Goal: Information Seeking & Learning: Compare options

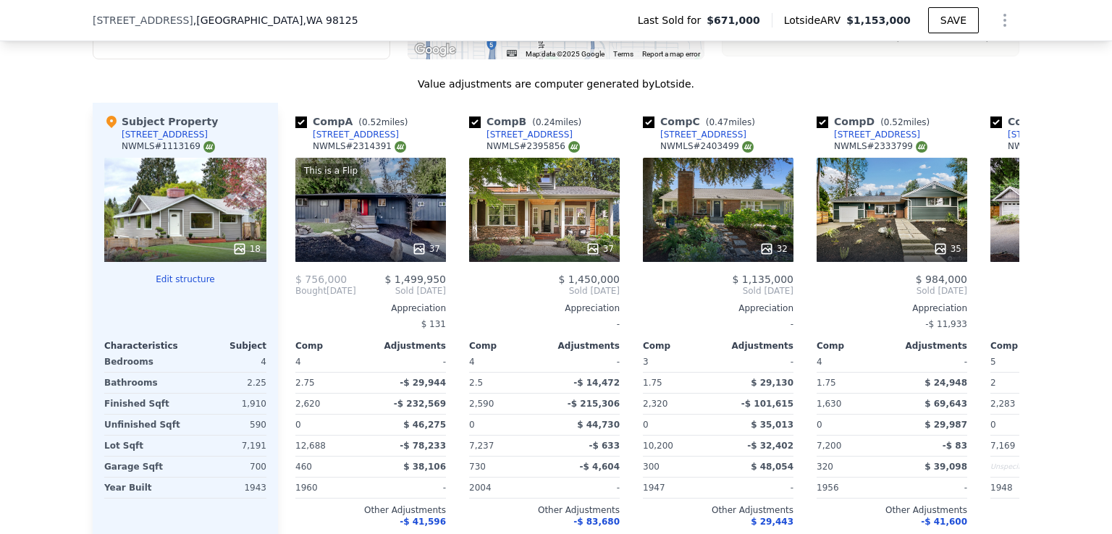
scroll to position [1660, 0]
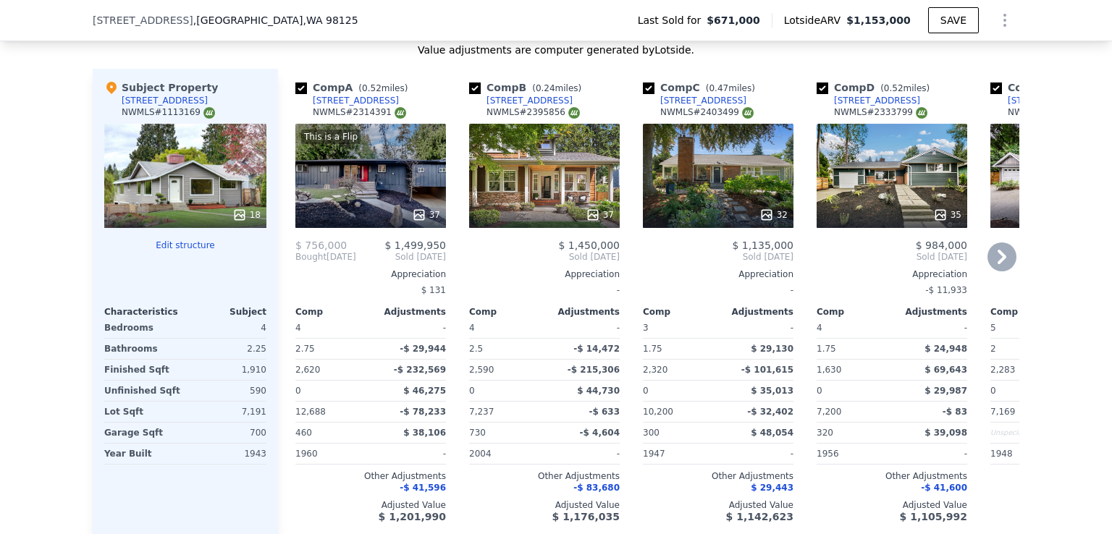
click at [1000, 267] on icon at bounding box center [1002, 257] width 29 height 29
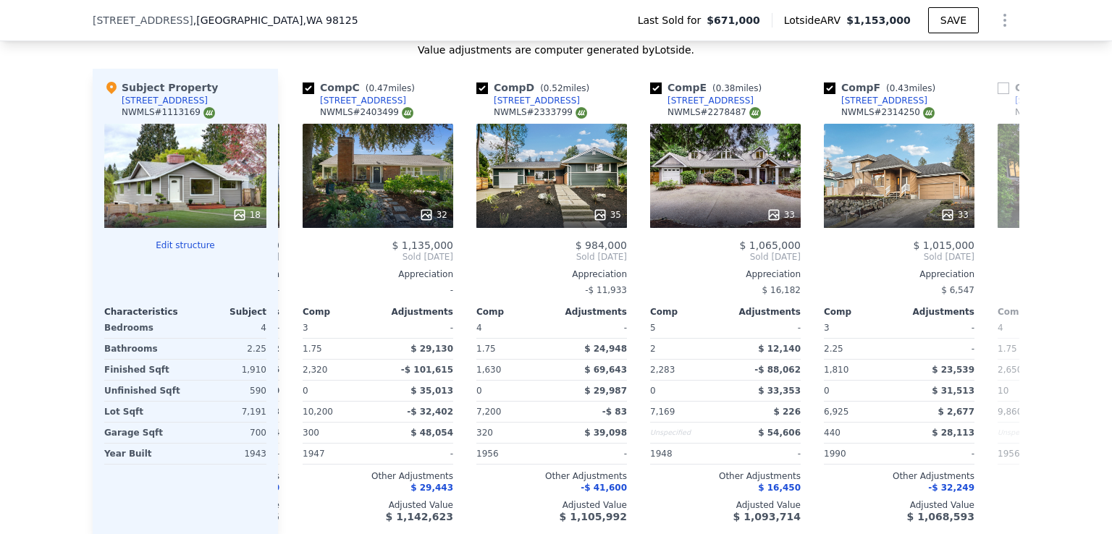
scroll to position [0, 348]
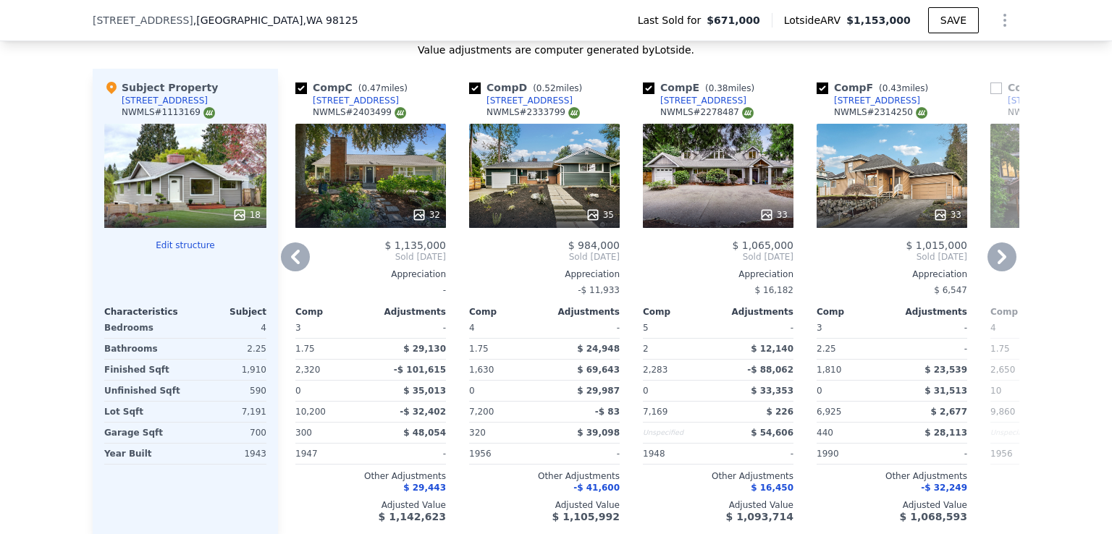
click at [1000, 267] on icon at bounding box center [1002, 257] width 29 height 29
click at [1000, 263] on span "Sold [DATE]" at bounding box center [1066, 257] width 151 height 12
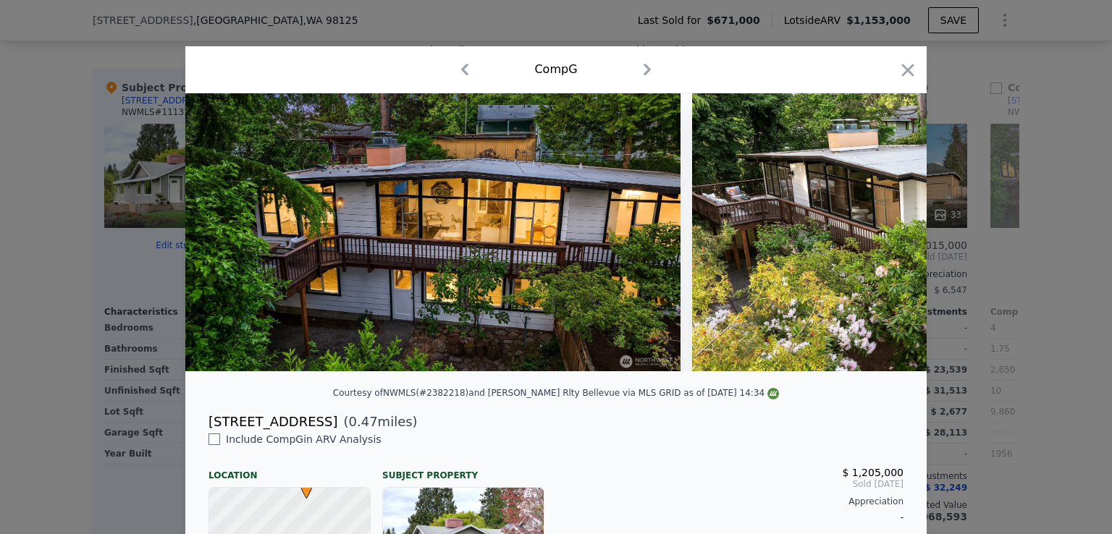
scroll to position [0, 695]
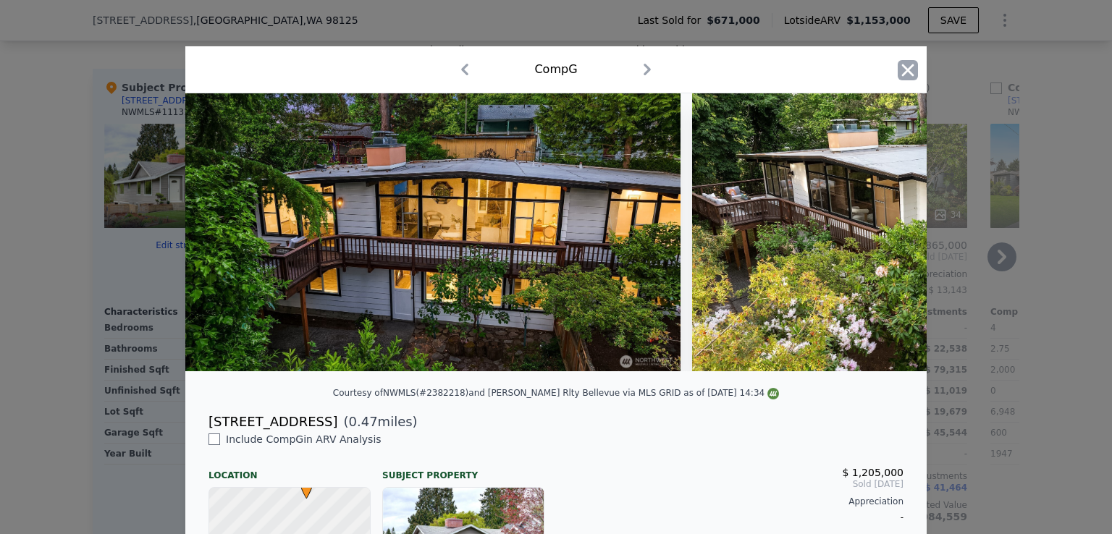
click at [903, 67] on icon "button" at bounding box center [908, 70] width 20 height 20
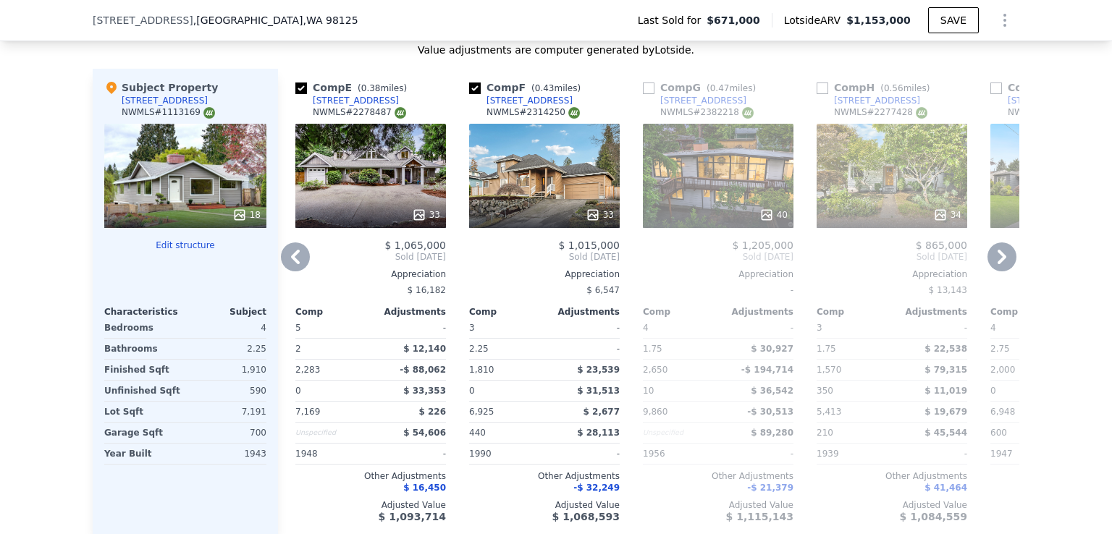
click at [285, 263] on icon at bounding box center [295, 257] width 29 height 29
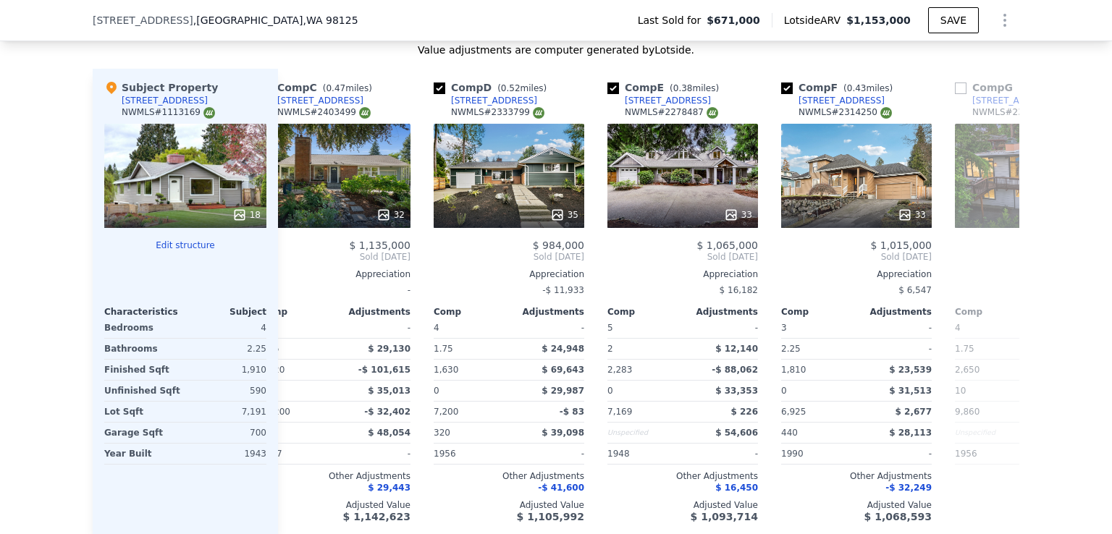
scroll to position [0, 348]
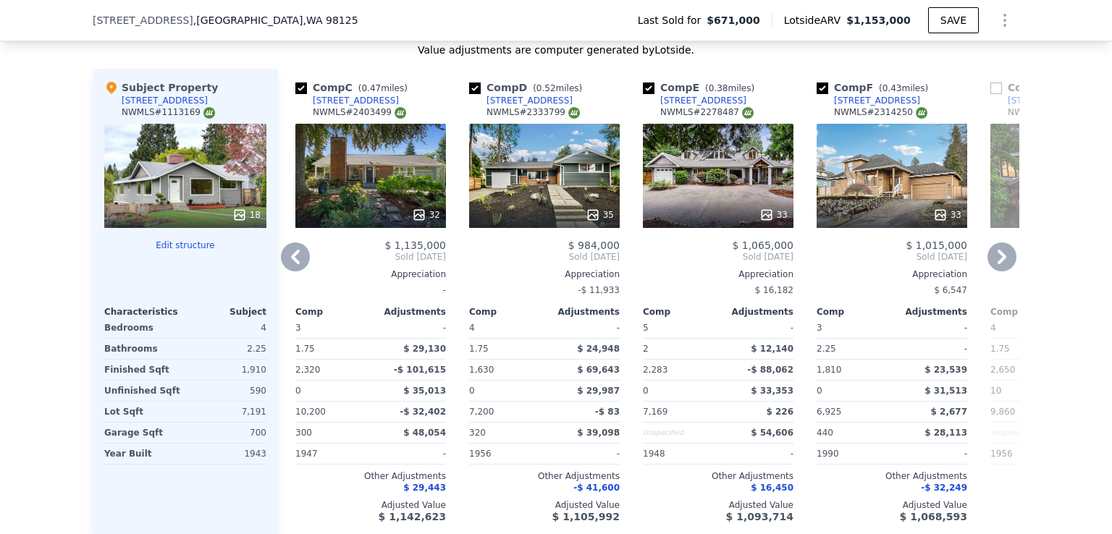
click at [288, 259] on icon at bounding box center [295, 257] width 29 height 29
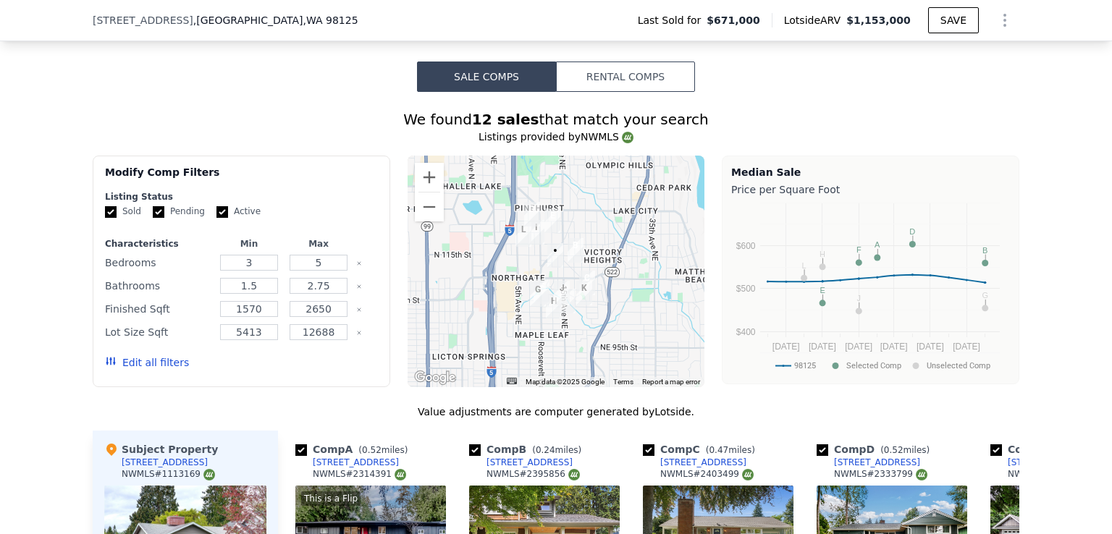
scroll to position [936, 0]
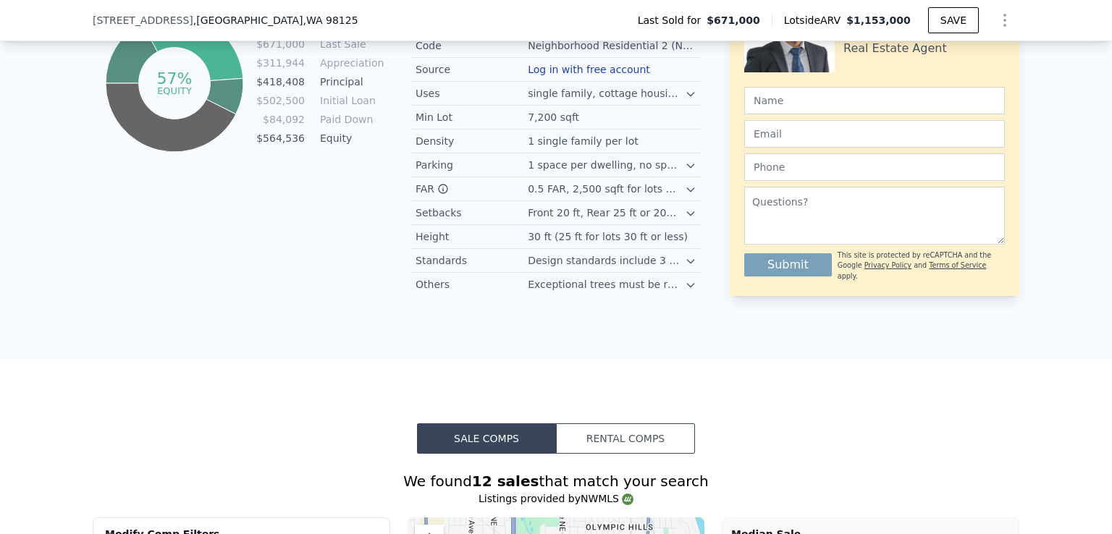
click at [43, 15] on div "[STREET_ADDRESS] Last Sold for $671,000 Lotside ARV $1,153,000 SAVE" at bounding box center [556, 20] width 1112 height 41
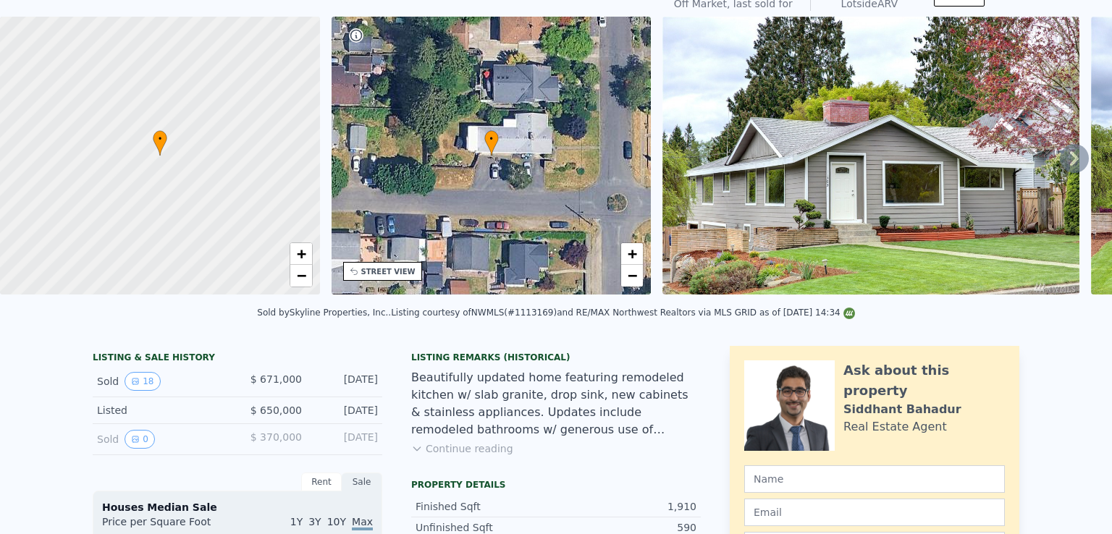
scroll to position [0, 0]
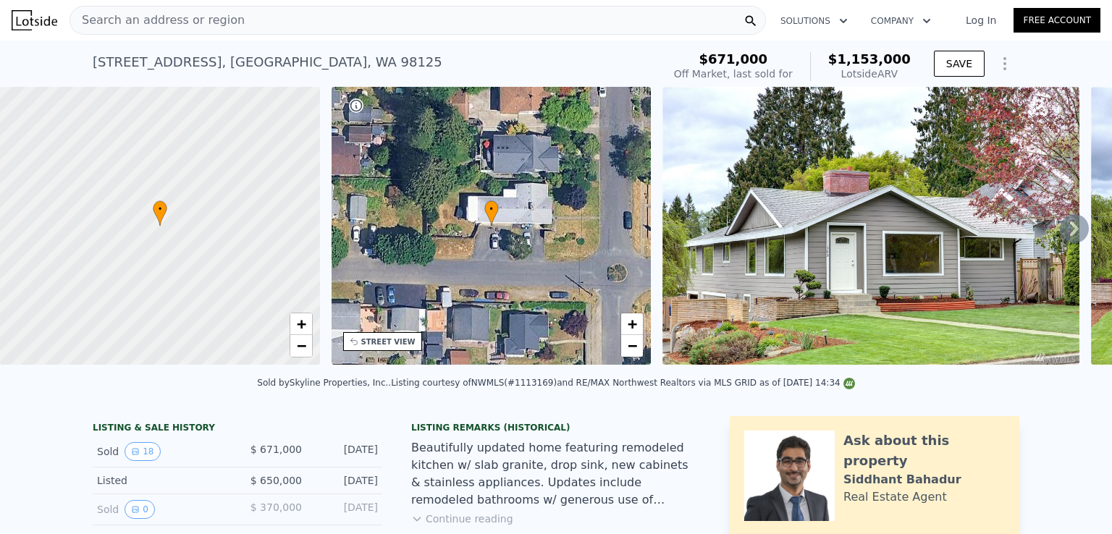
click at [506, 14] on div "Search an address or region" at bounding box center [418, 20] width 697 height 29
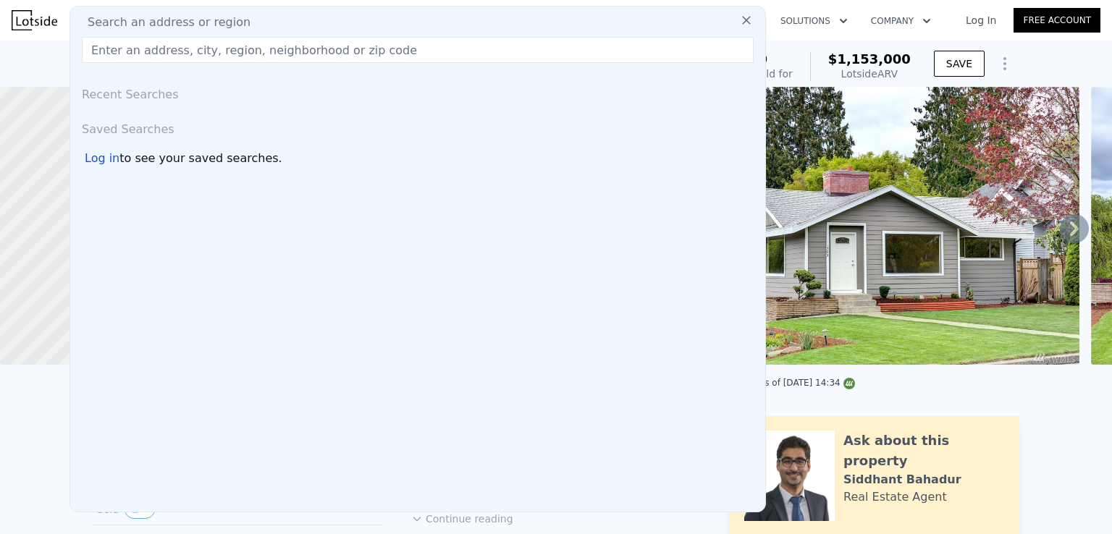
type input "[STREET_ADDRESS]"
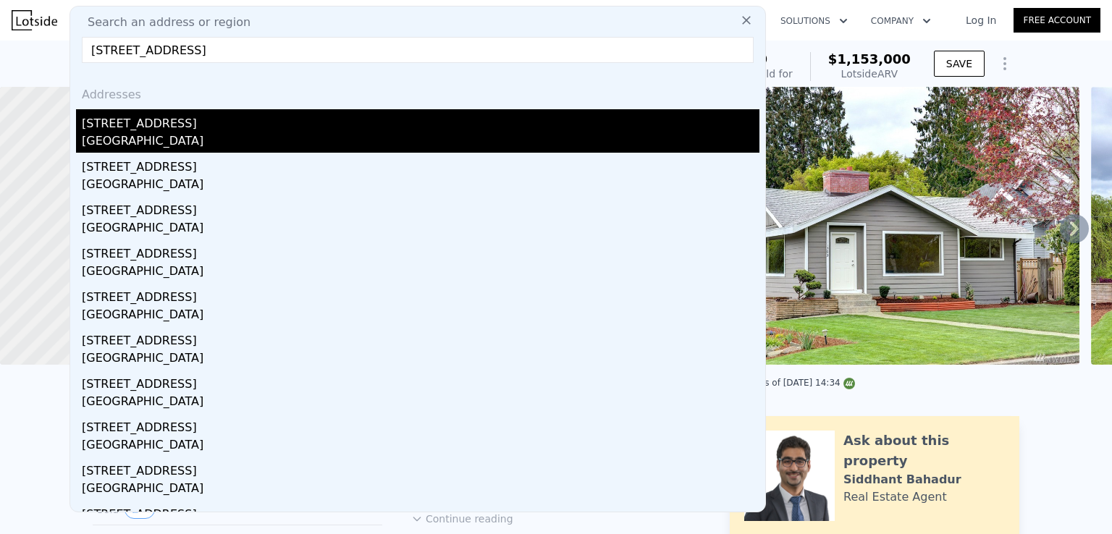
click at [156, 134] on div "[GEOGRAPHIC_DATA]" at bounding box center [421, 143] width 678 height 20
click at [156, 134] on div at bounding box center [160, 226] width 384 height 334
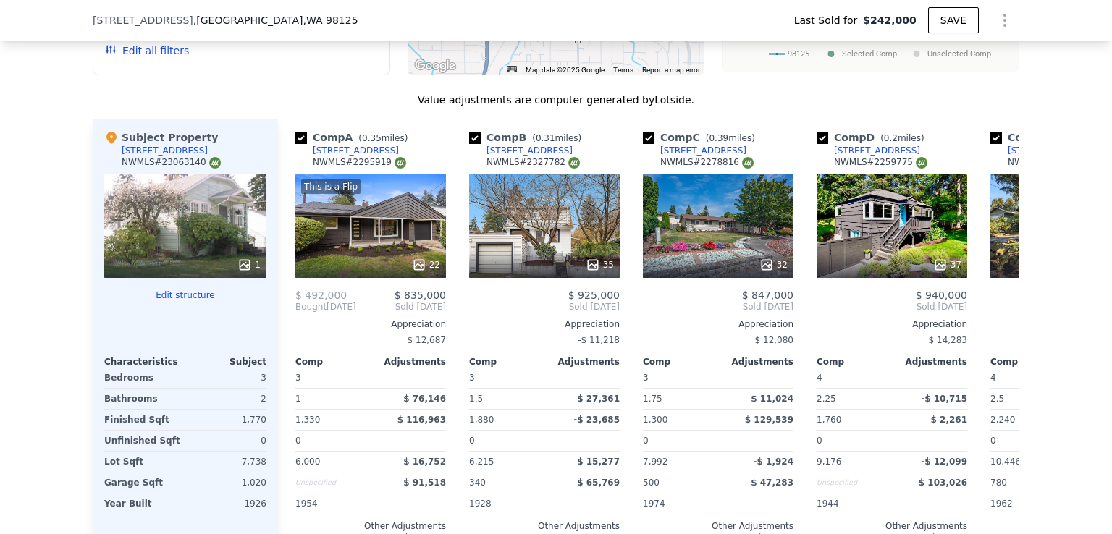
scroll to position [1587, 0]
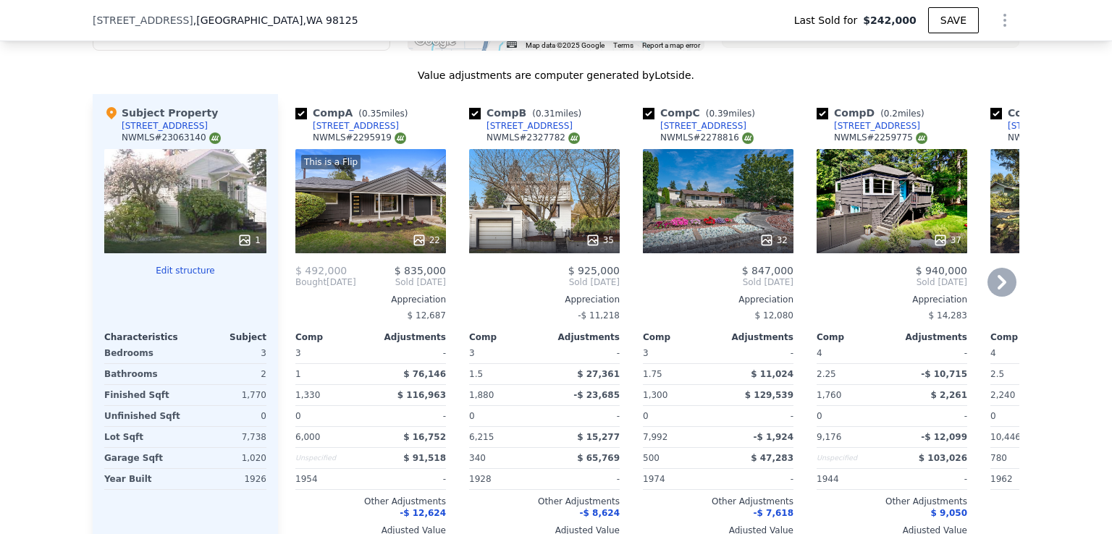
click at [995, 291] on icon at bounding box center [1002, 282] width 29 height 29
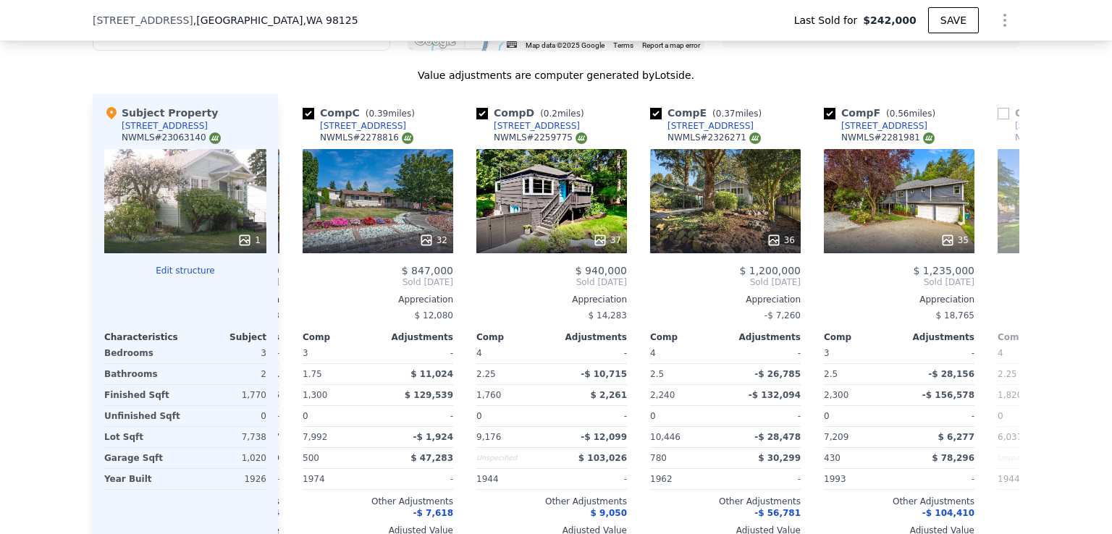
scroll to position [0, 348]
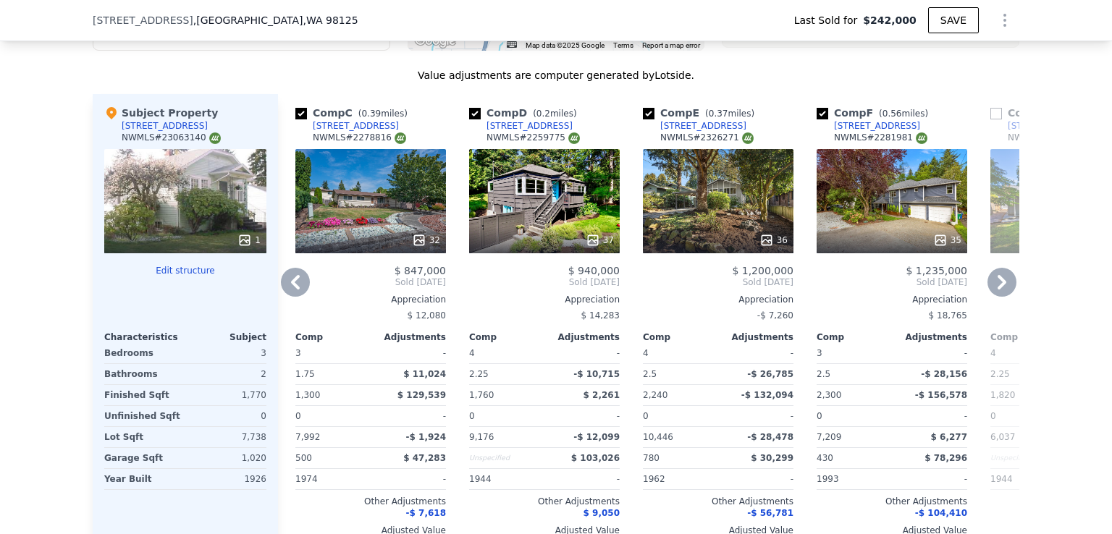
click at [995, 291] on icon at bounding box center [1002, 282] width 29 height 29
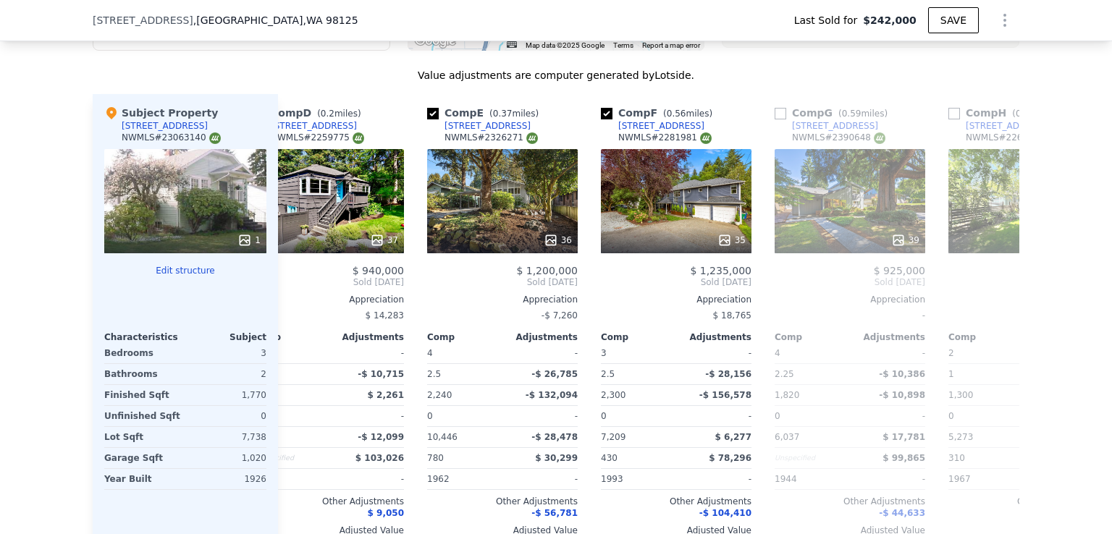
scroll to position [0, 695]
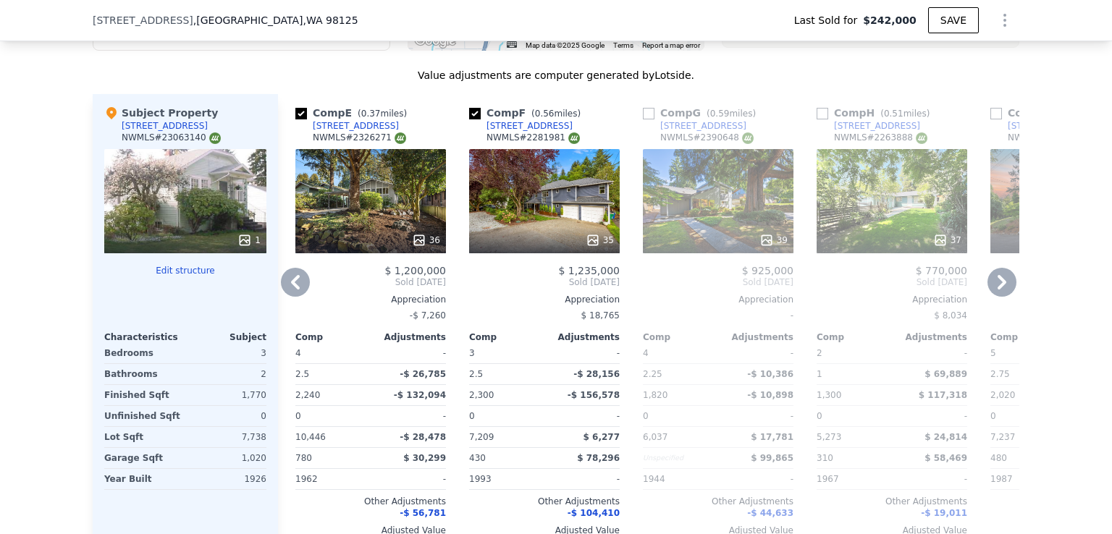
click at [995, 291] on icon at bounding box center [1002, 282] width 29 height 29
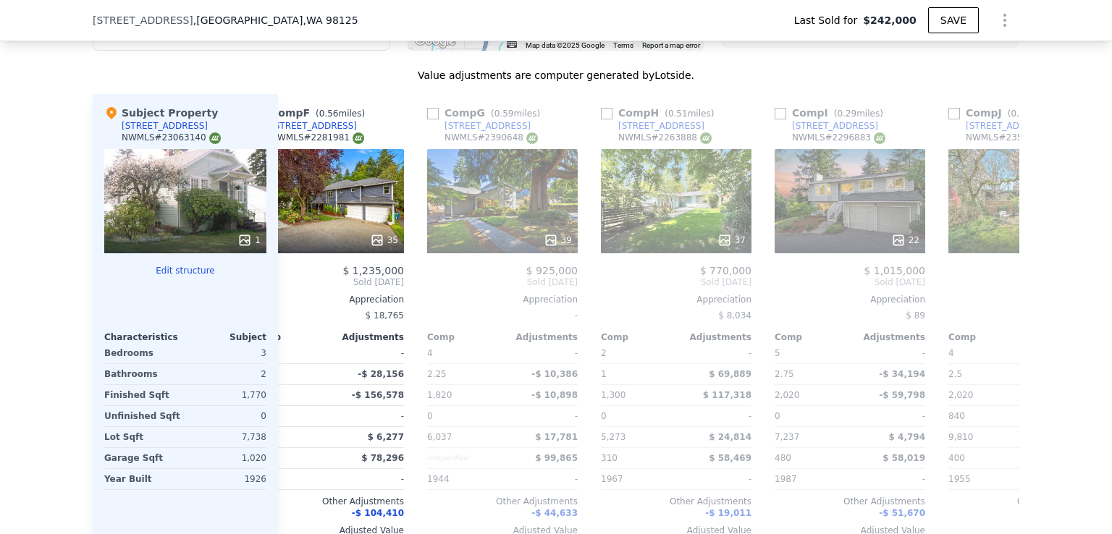
scroll to position [0, 1043]
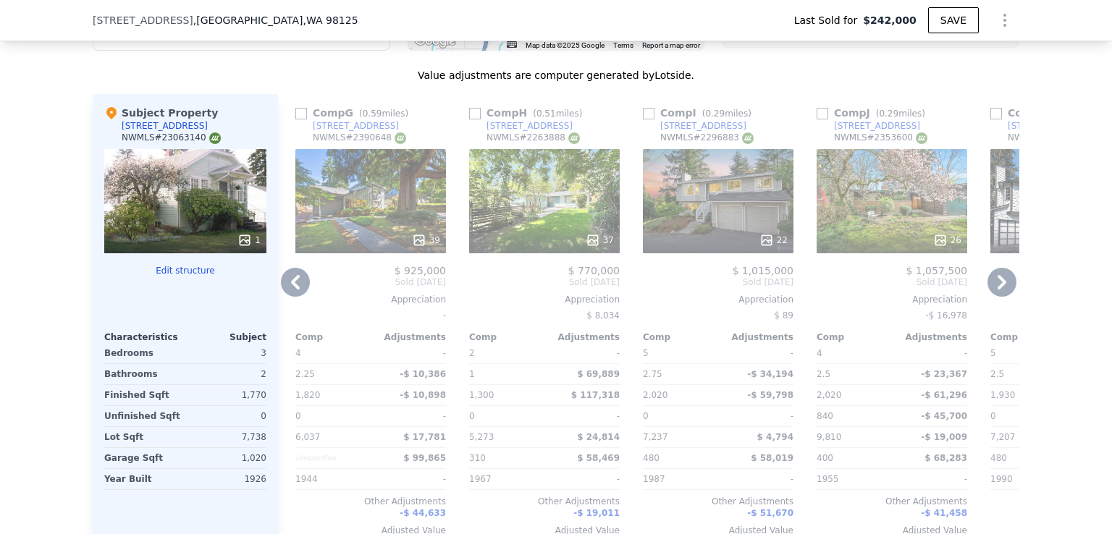
click at [995, 291] on icon at bounding box center [1002, 282] width 29 height 29
click at [995, 288] on span "Sold [DATE]" at bounding box center [1066, 283] width 151 height 12
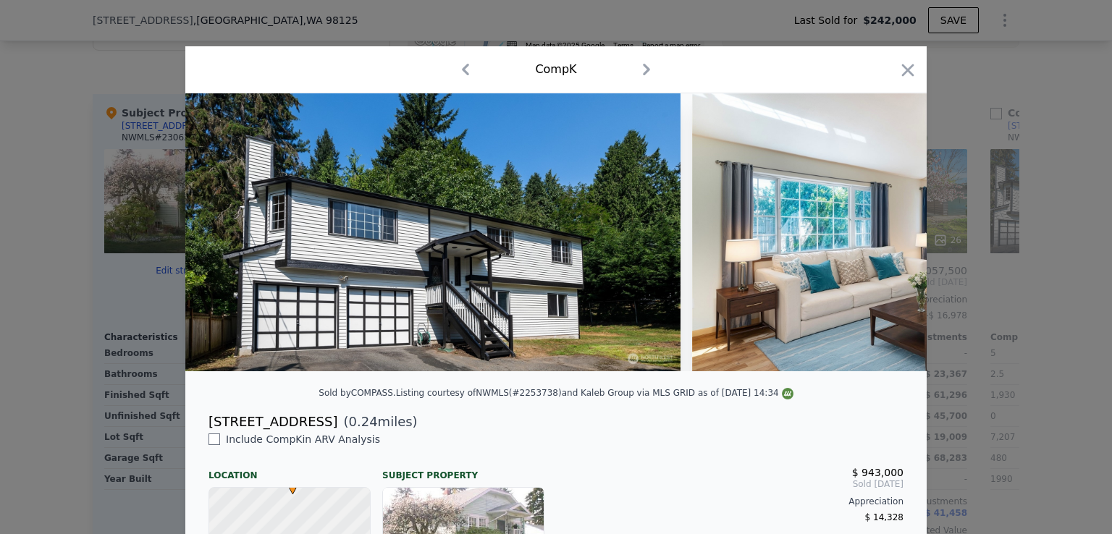
scroll to position [0, 1379]
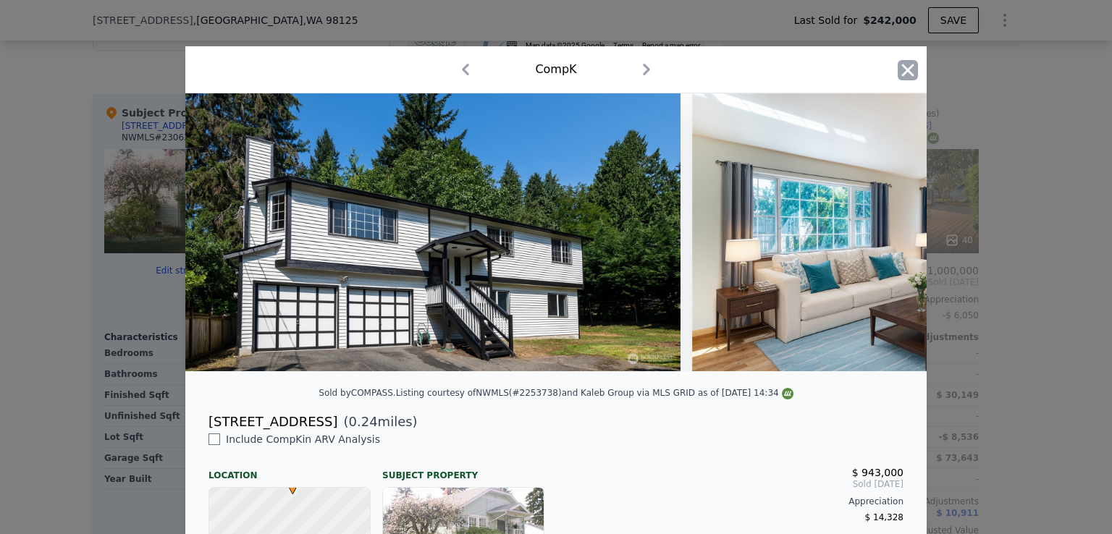
click at [905, 66] on icon "button" at bounding box center [908, 70] width 12 height 12
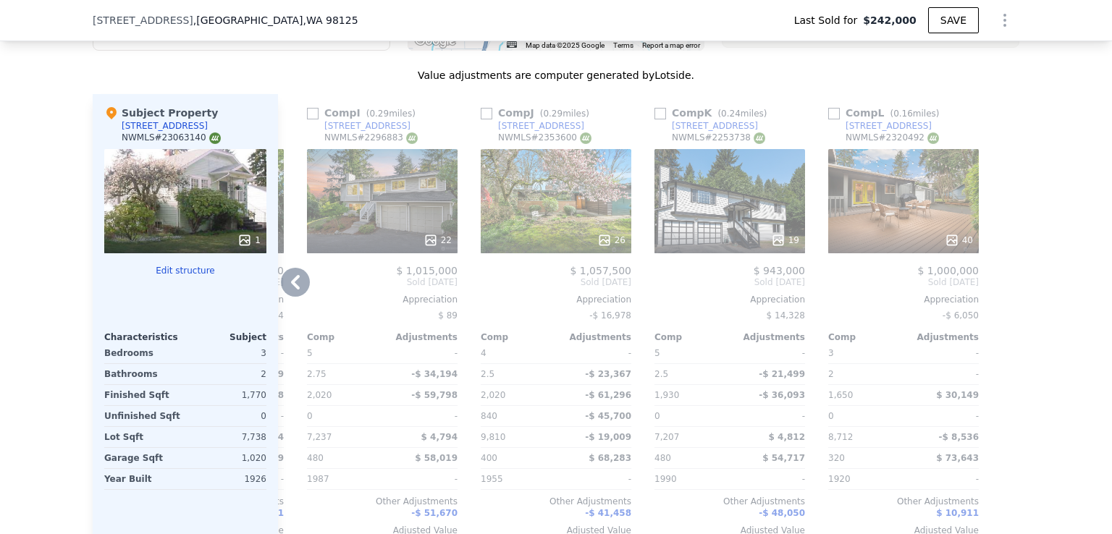
click at [291, 286] on icon at bounding box center [295, 282] width 9 height 14
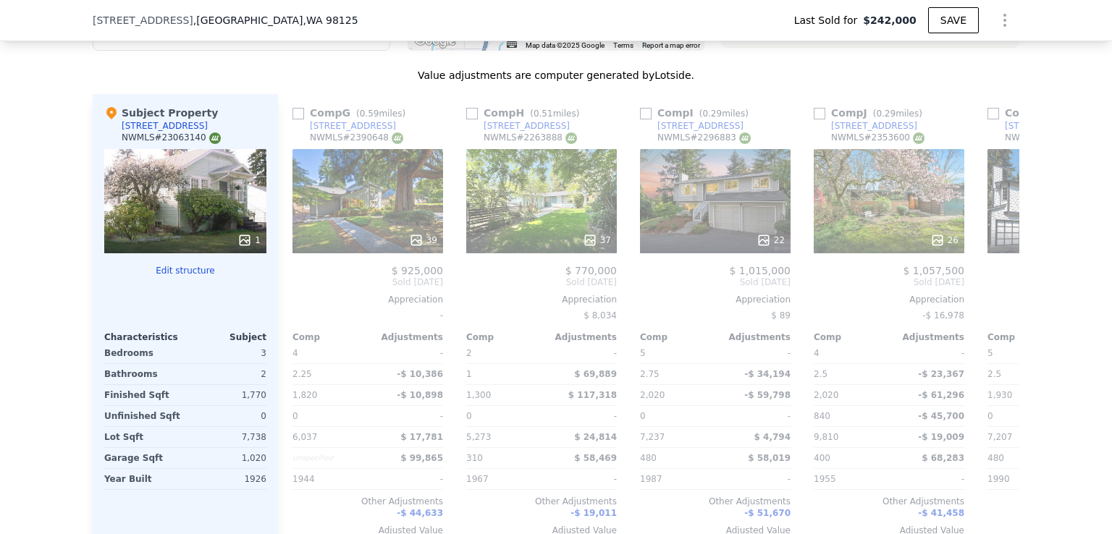
scroll to position [0, 1031]
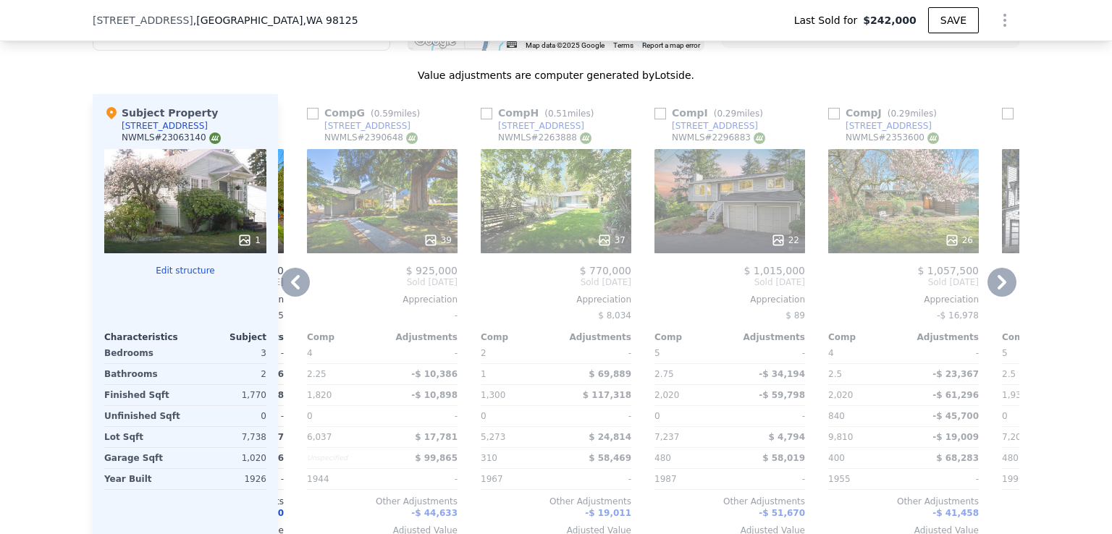
click at [291, 286] on icon at bounding box center [295, 282] width 9 height 14
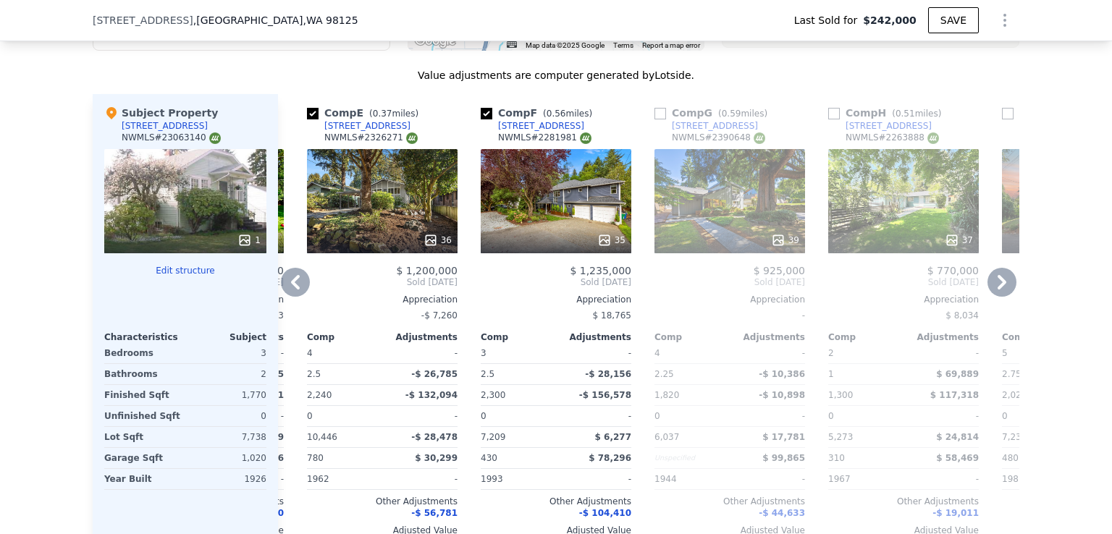
click at [291, 286] on icon at bounding box center [295, 282] width 9 height 14
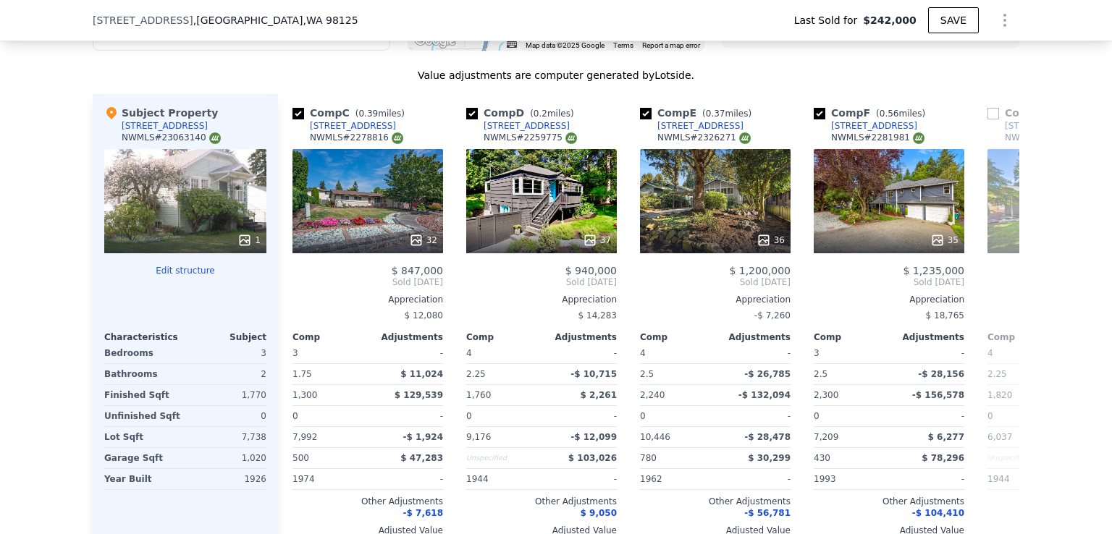
scroll to position [0, 336]
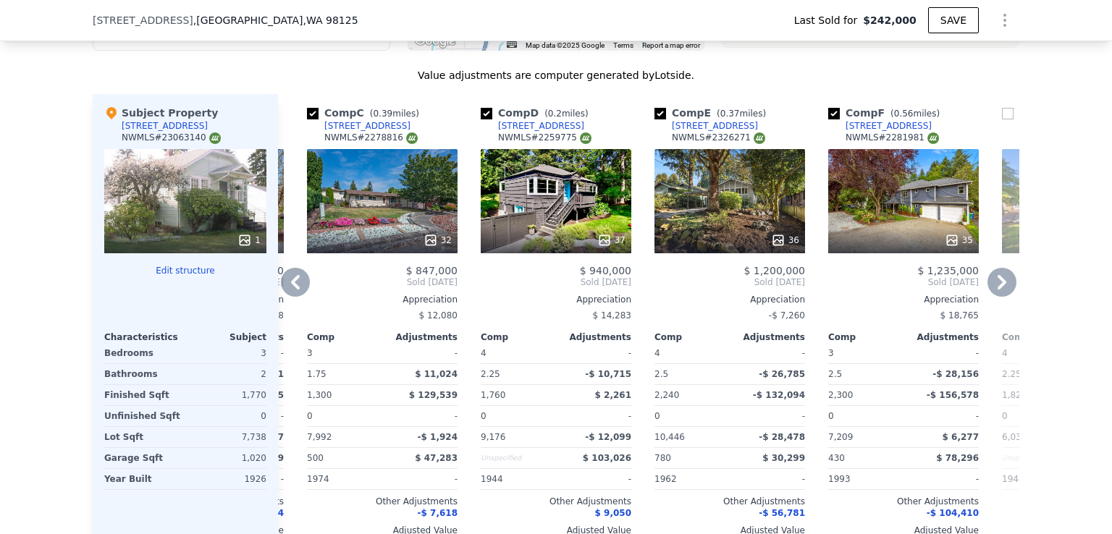
click at [291, 286] on icon at bounding box center [295, 282] width 9 height 14
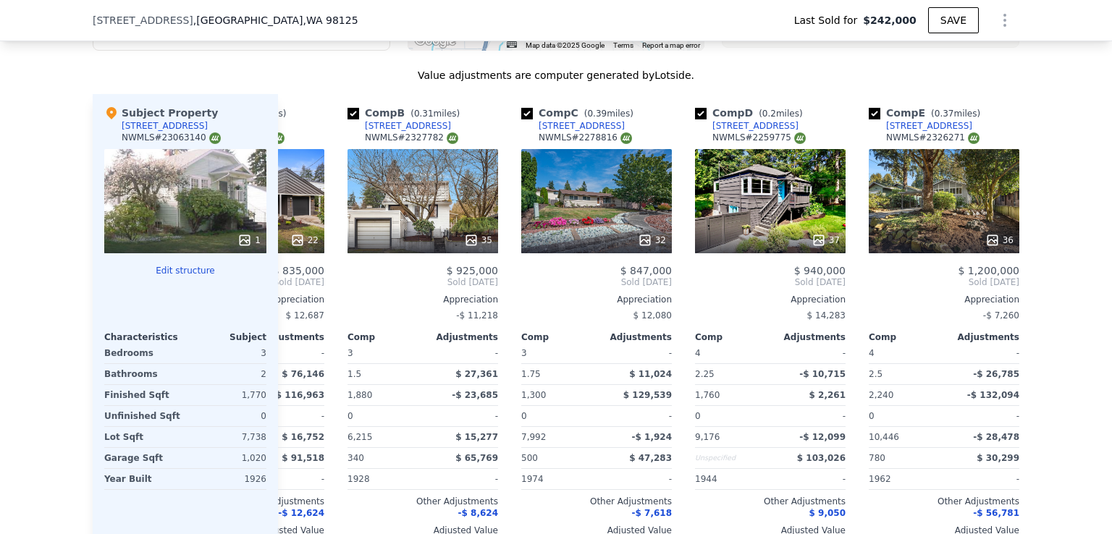
scroll to position [0, 0]
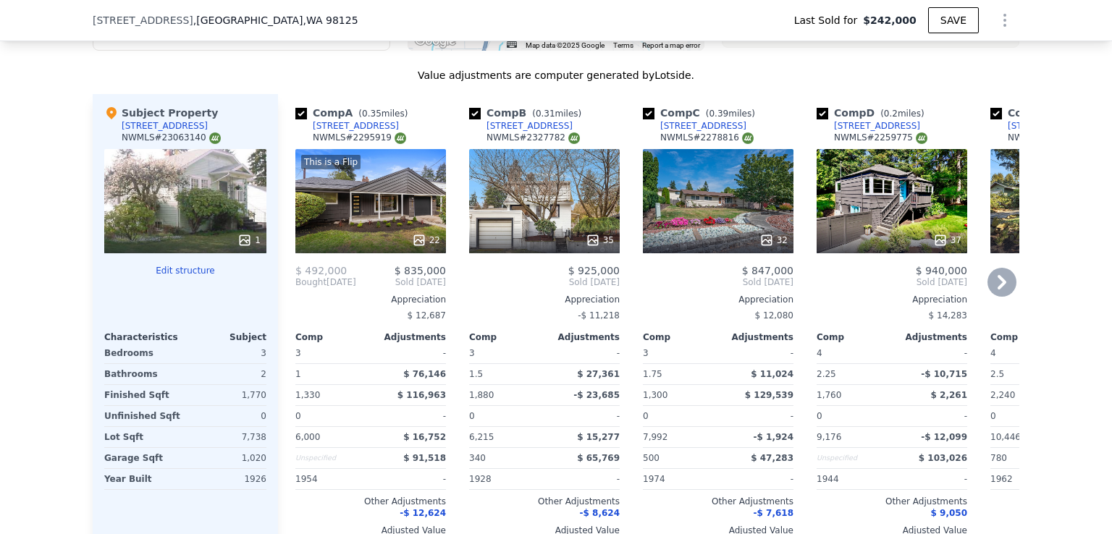
click at [295, 286] on span "Bought" at bounding box center [310, 283] width 31 height 12
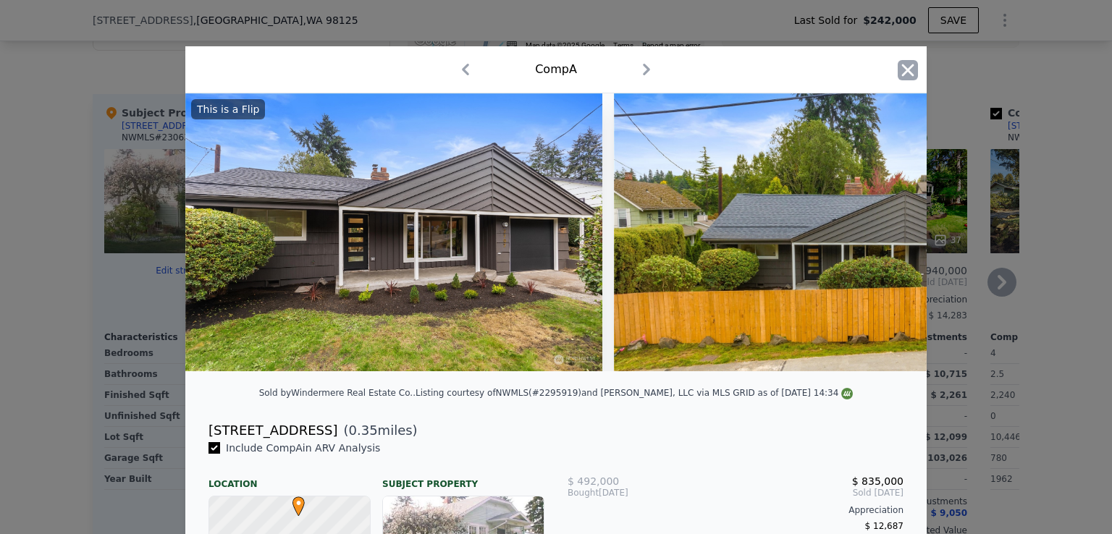
click at [905, 72] on icon "button" at bounding box center [908, 70] width 12 height 12
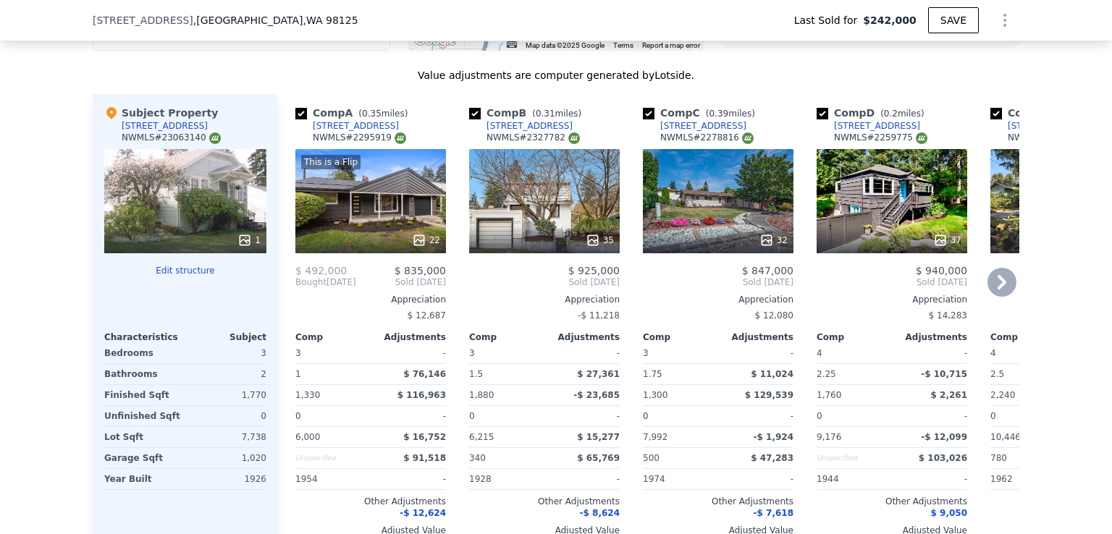
click at [998, 289] on icon at bounding box center [1002, 282] width 9 height 14
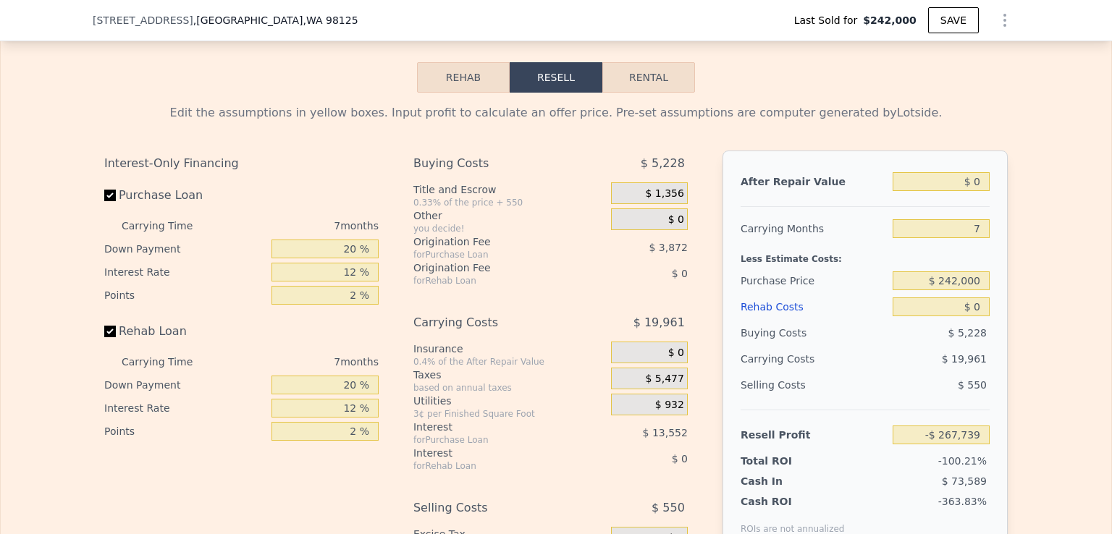
scroll to position [2239, 0]
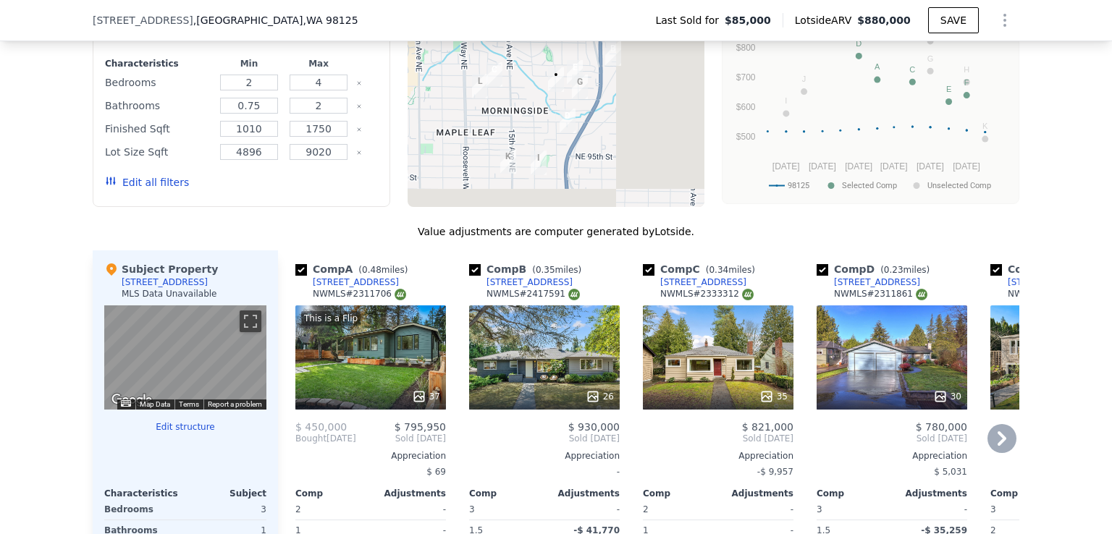
scroll to position [1515, 0]
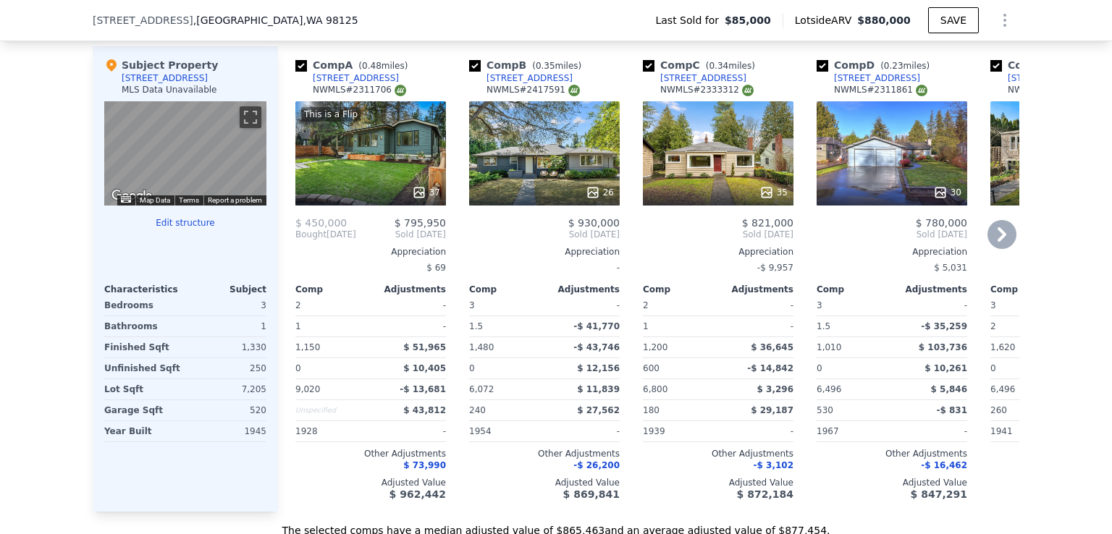
click at [1003, 236] on icon at bounding box center [1002, 234] width 29 height 29
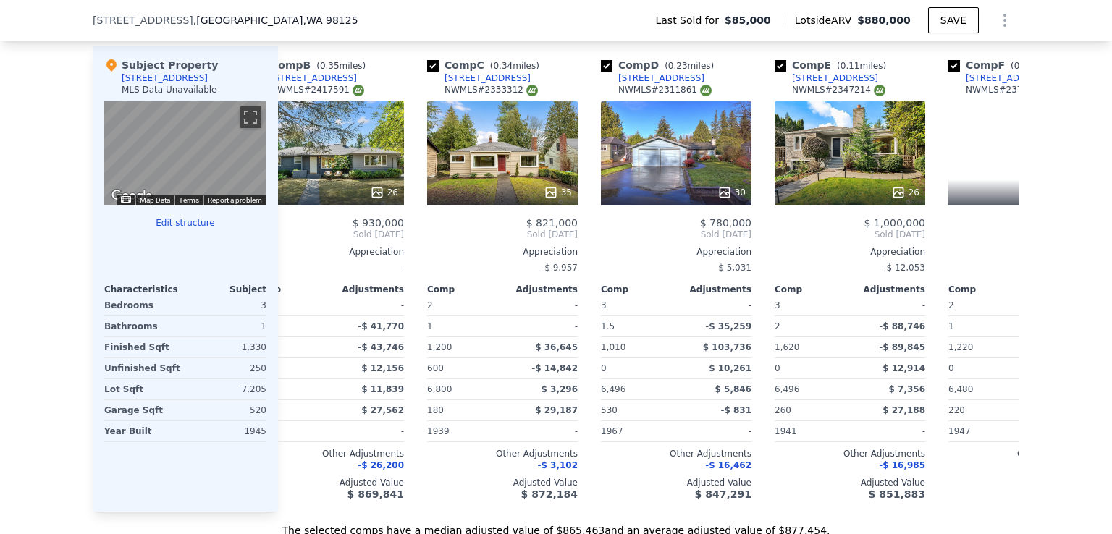
scroll to position [0, 348]
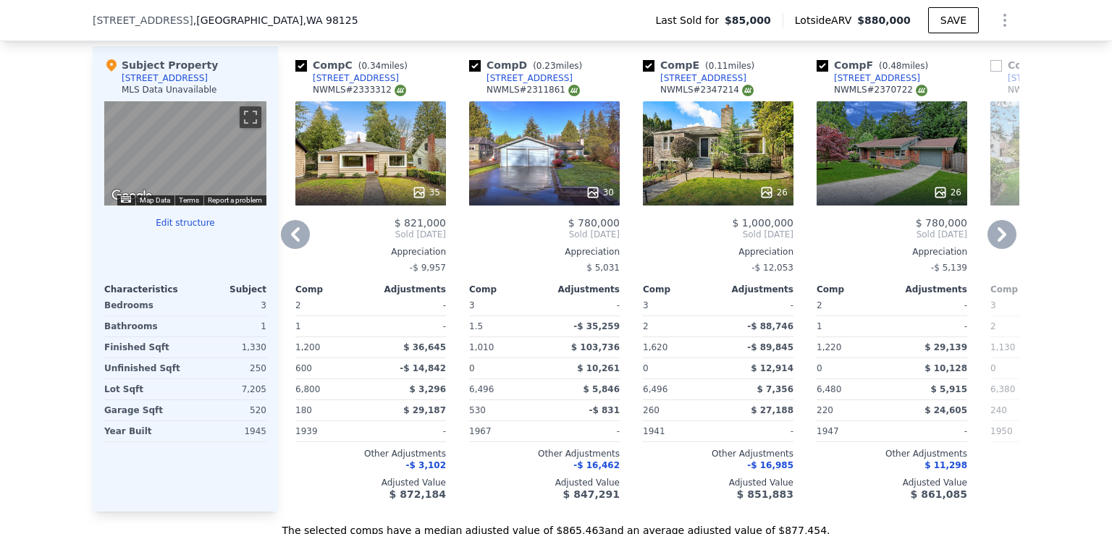
click at [1003, 236] on icon at bounding box center [1002, 234] width 29 height 29
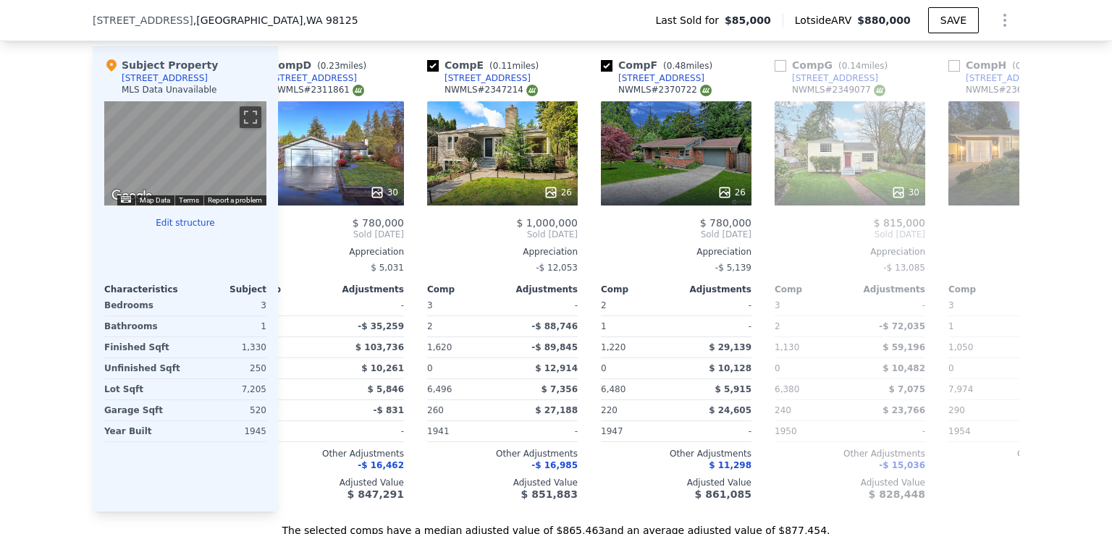
scroll to position [0, 695]
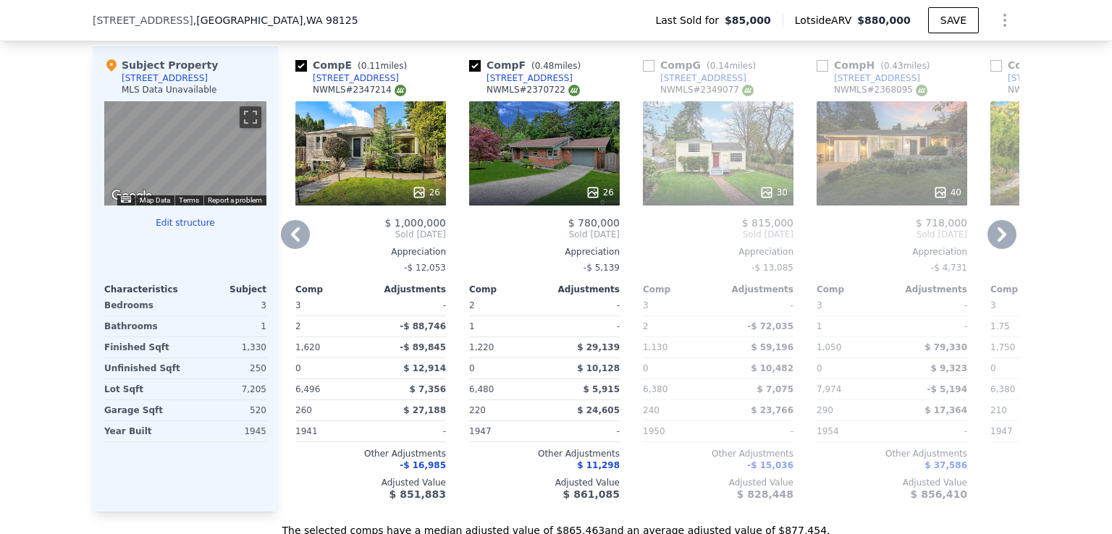
click at [1003, 236] on icon at bounding box center [1002, 234] width 29 height 29
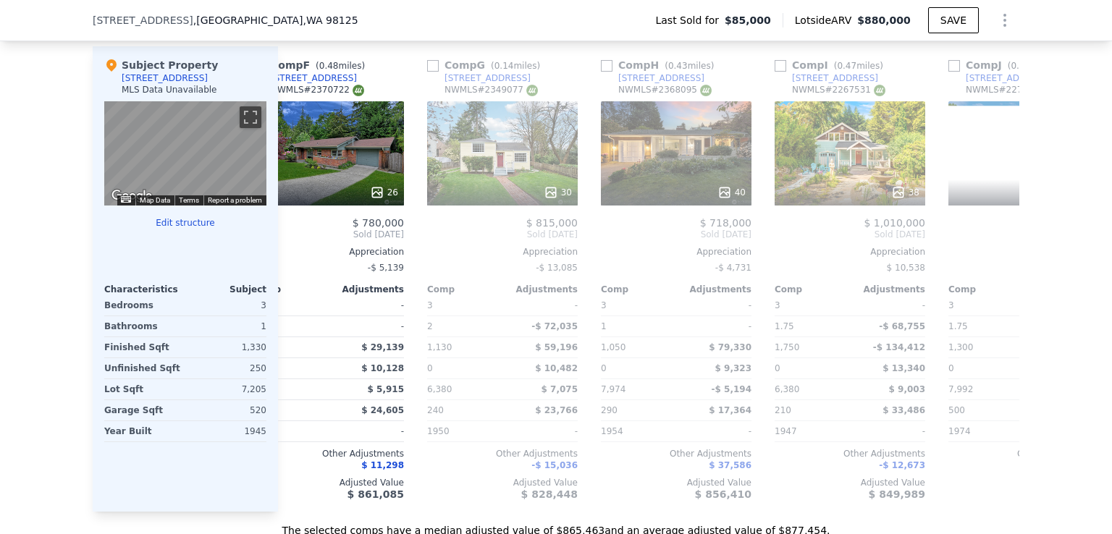
scroll to position [0, 1043]
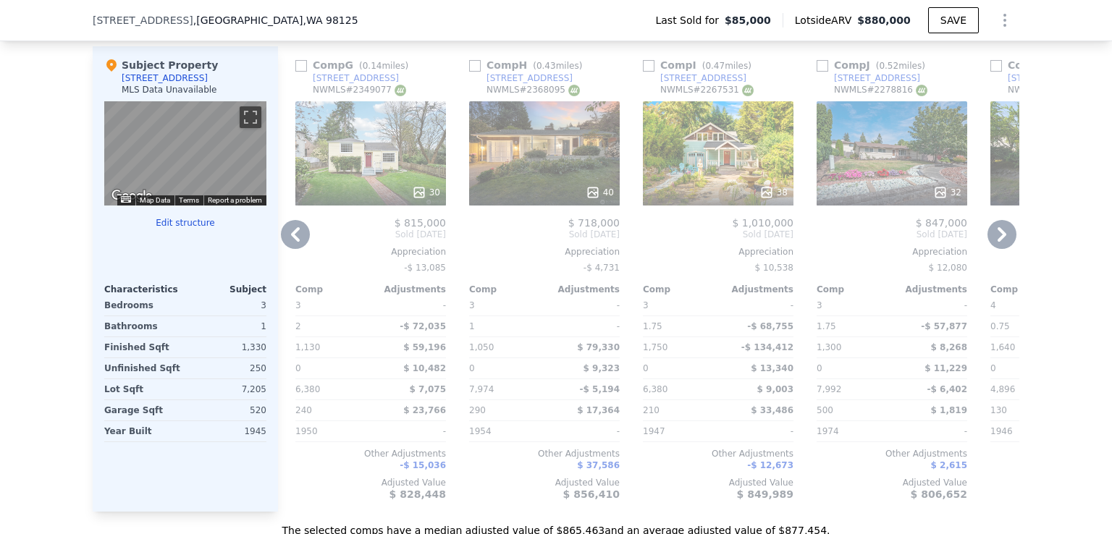
click at [998, 240] on icon at bounding box center [1002, 234] width 9 height 14
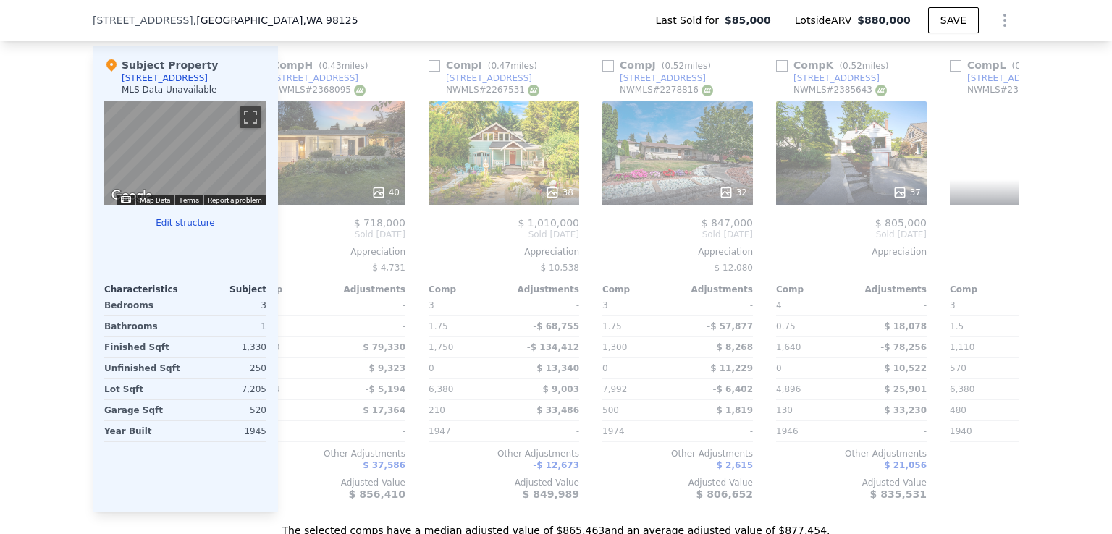
scroll to position [0, 1379]
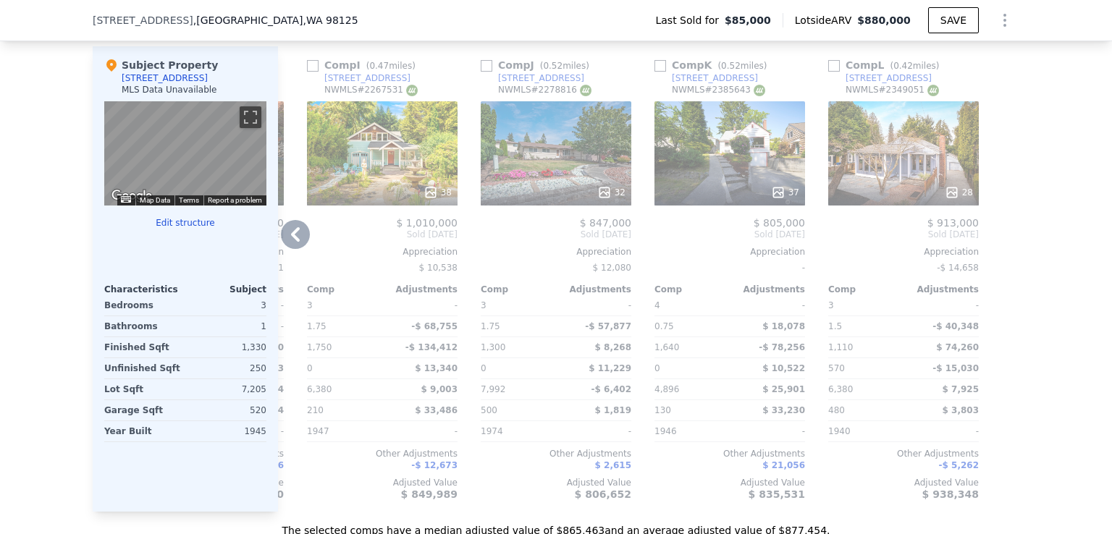
click at [998, 240] on div at bounding box center [1008, 279] width 23 height 466
click at [287, 235] on icon at bounding box center [295, 234] width 29 height 29
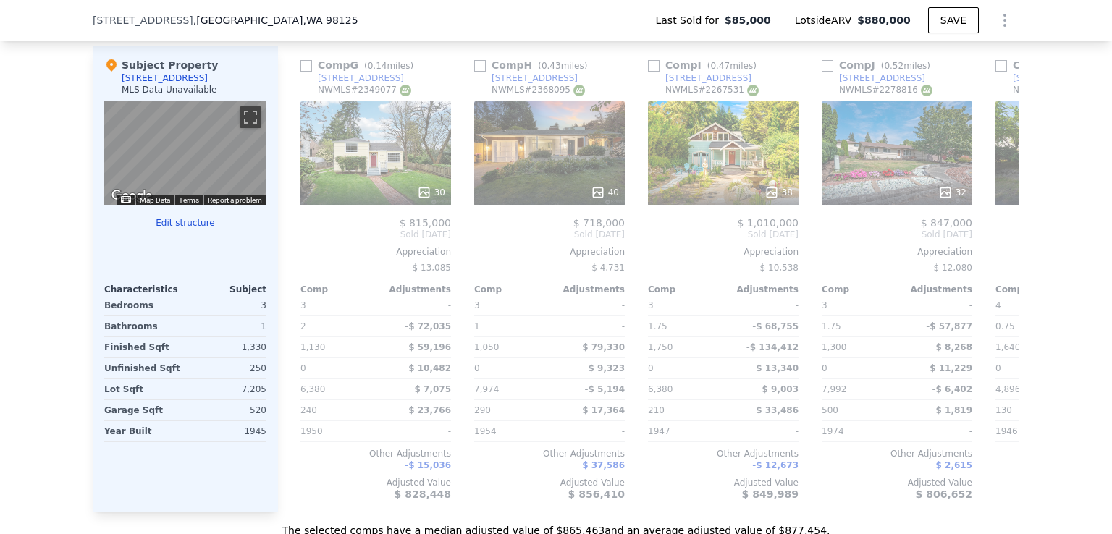
scroll to position [0, 1031]
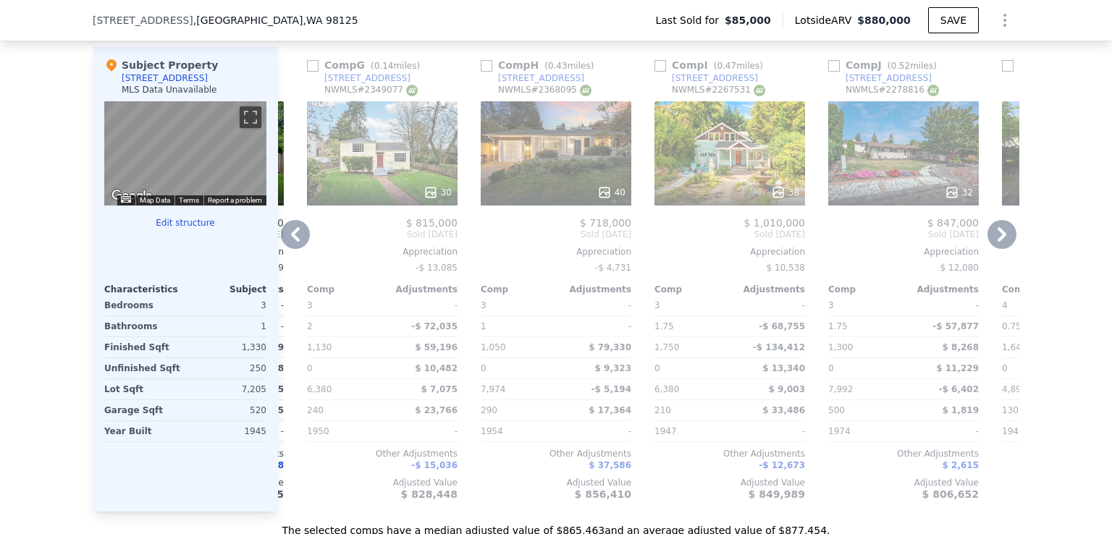
click at [295, 235] on icon at bounding box center [295, 234] width 29 height 29
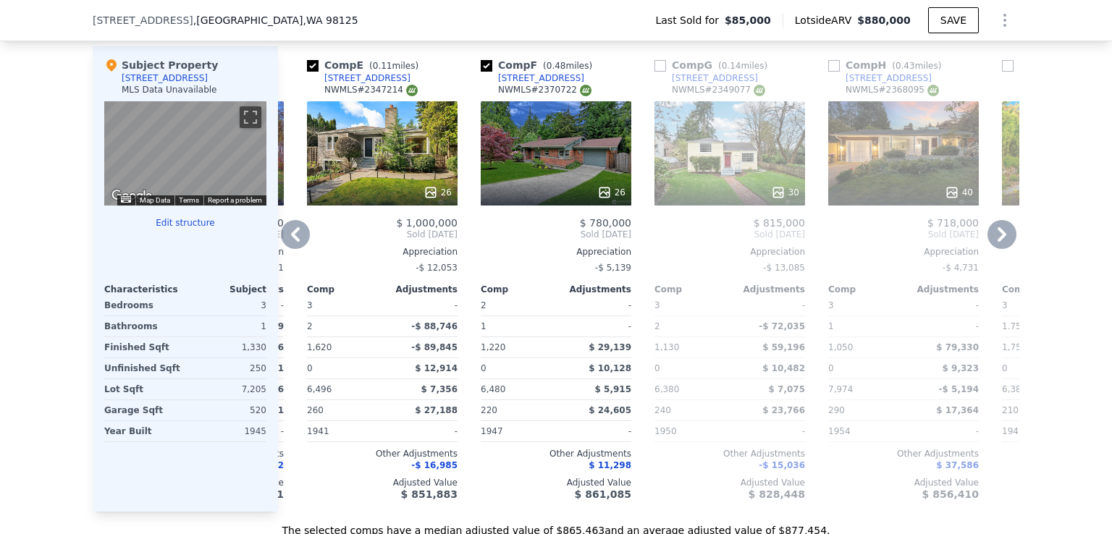
click at [291, 240] on icon at bounding box center [295, 234] width 9 height 14
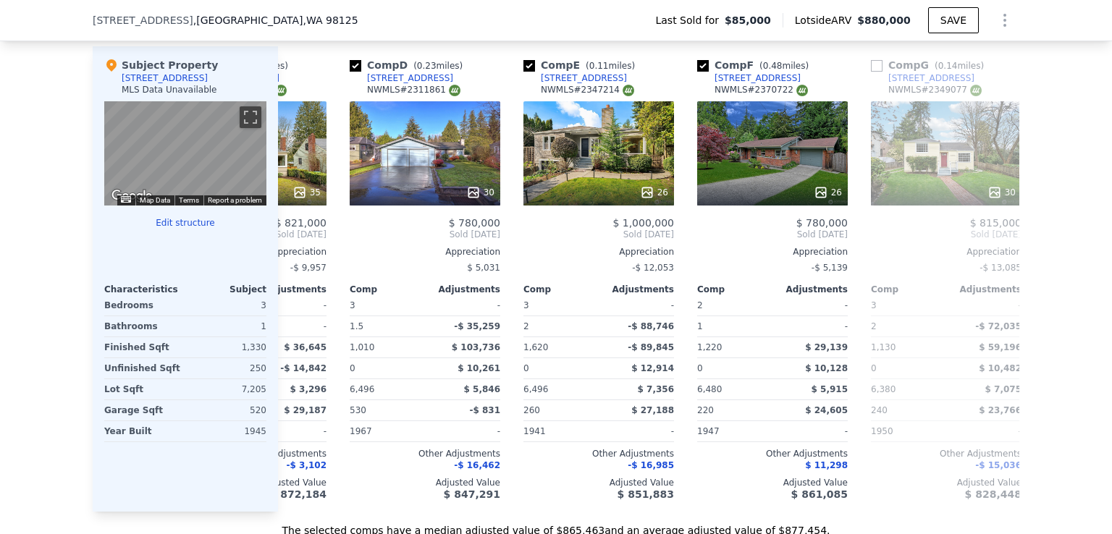
scroll to position [0, 336]
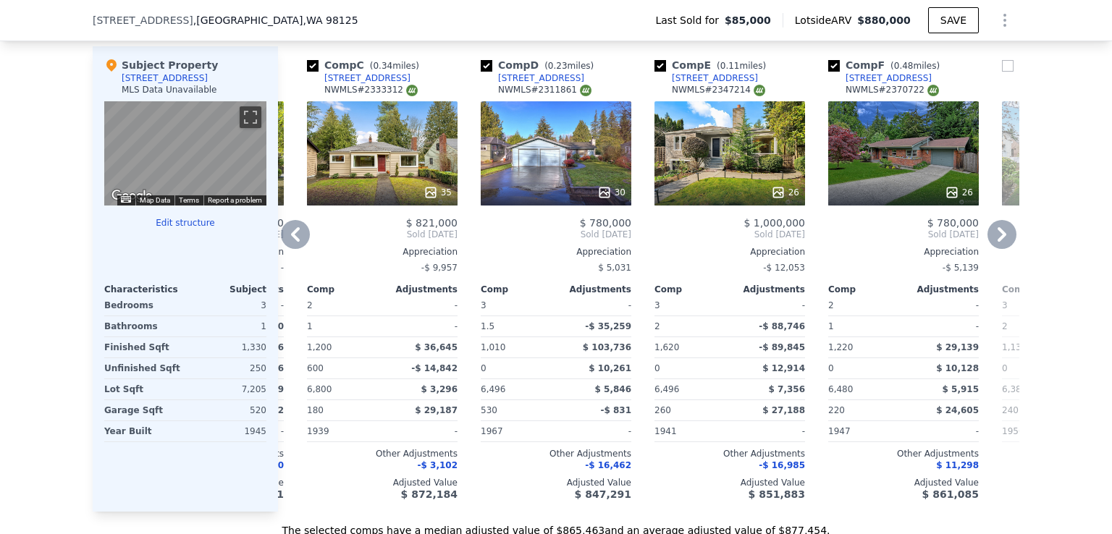
click at [291, 240] on icon at bounding box center [295, 234] width 9 height 14
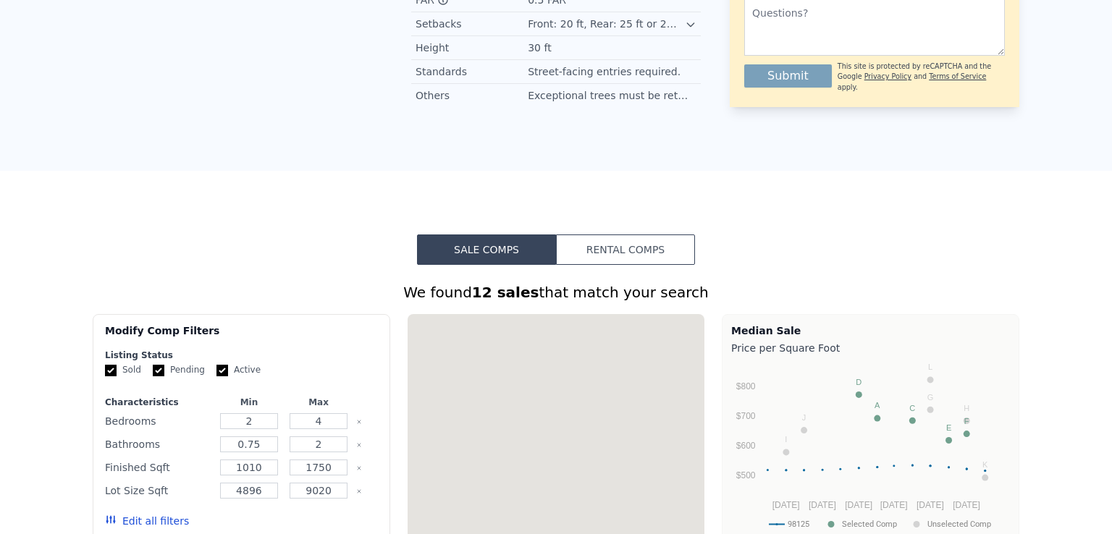
scroll to position [0, 0]
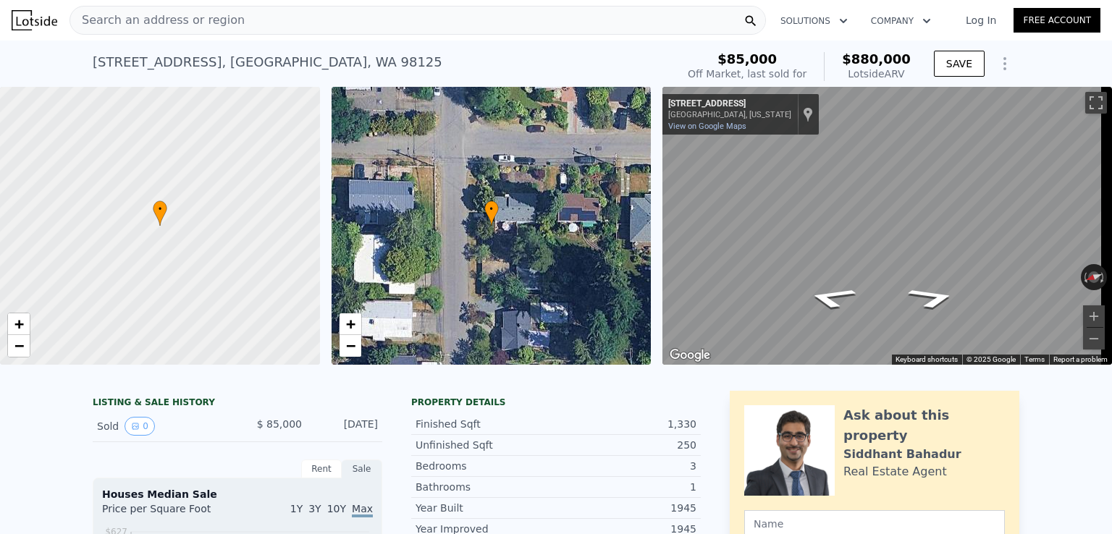
click at [250, 20] on div "Search an address or region" at bounding box center [418, 20] width 697 height 29
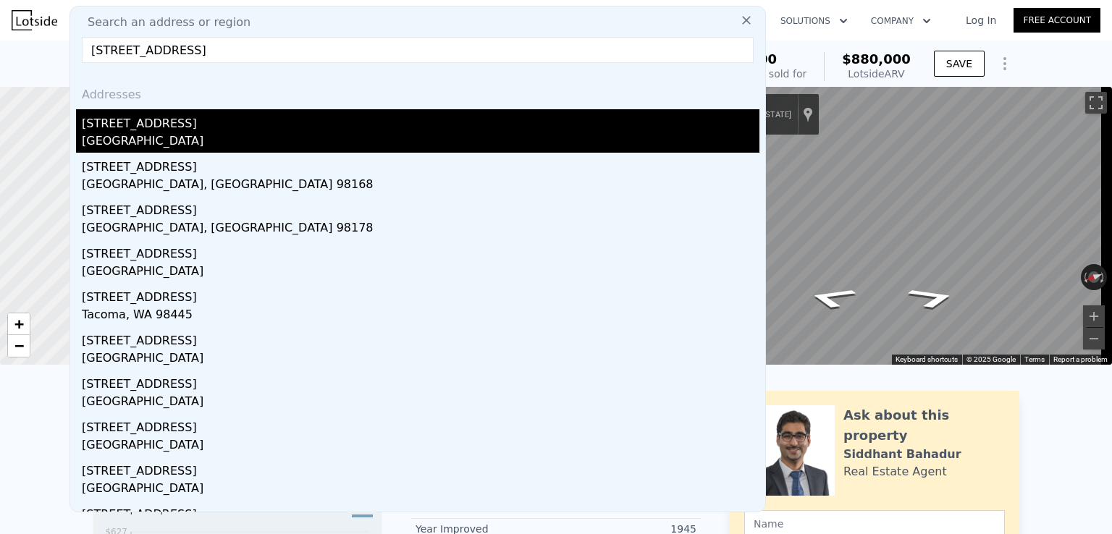
type input "11606 3rd Ave Ne, Seattle WA"
click at [125, 134] on div "[GEOGRAPHIC_DATA]" at bounding box center [421, 143] width 678 height 20
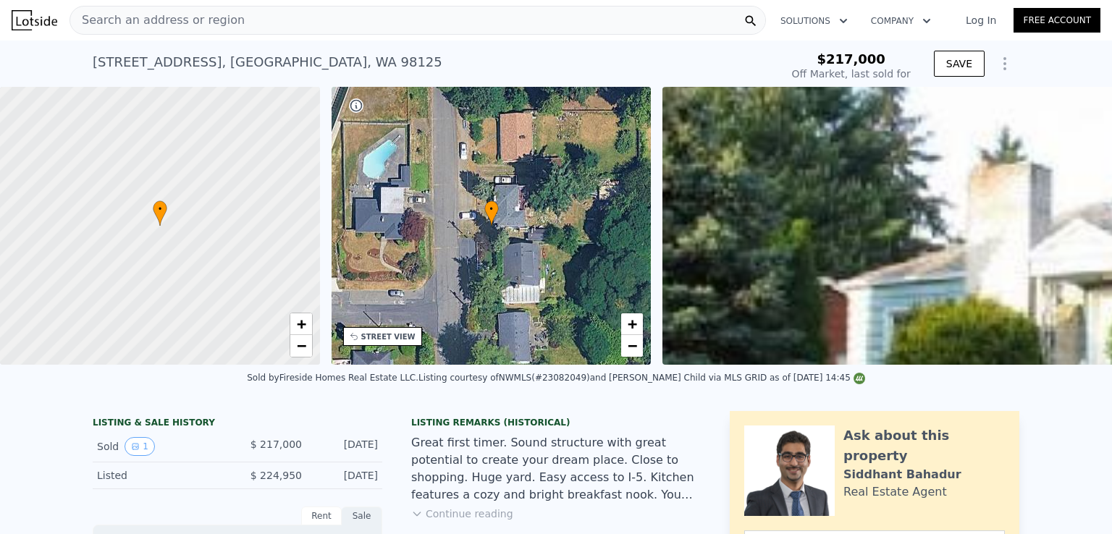
type input "-$ 234,204"
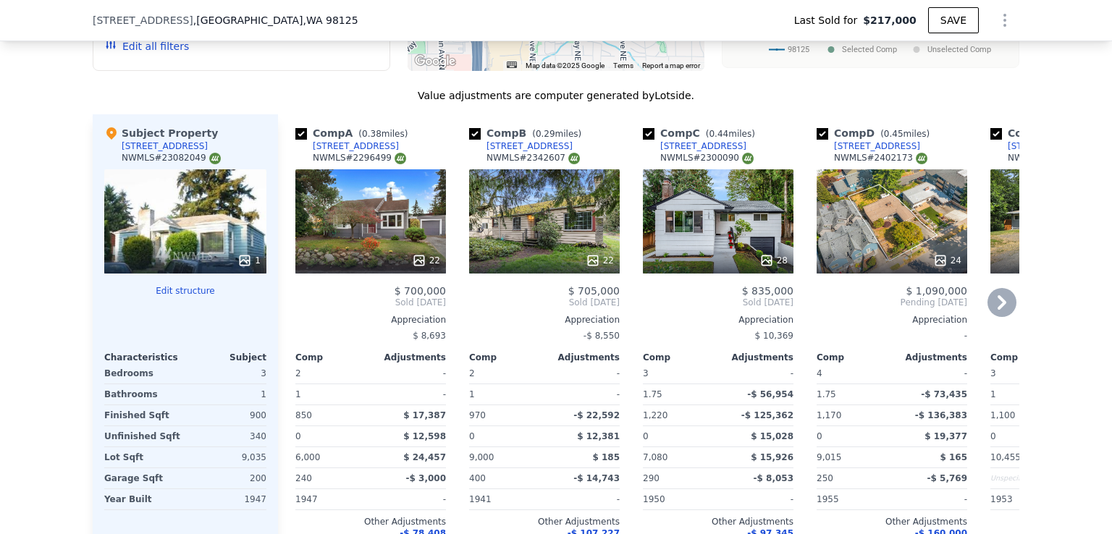
scroll to position [1732, 0]
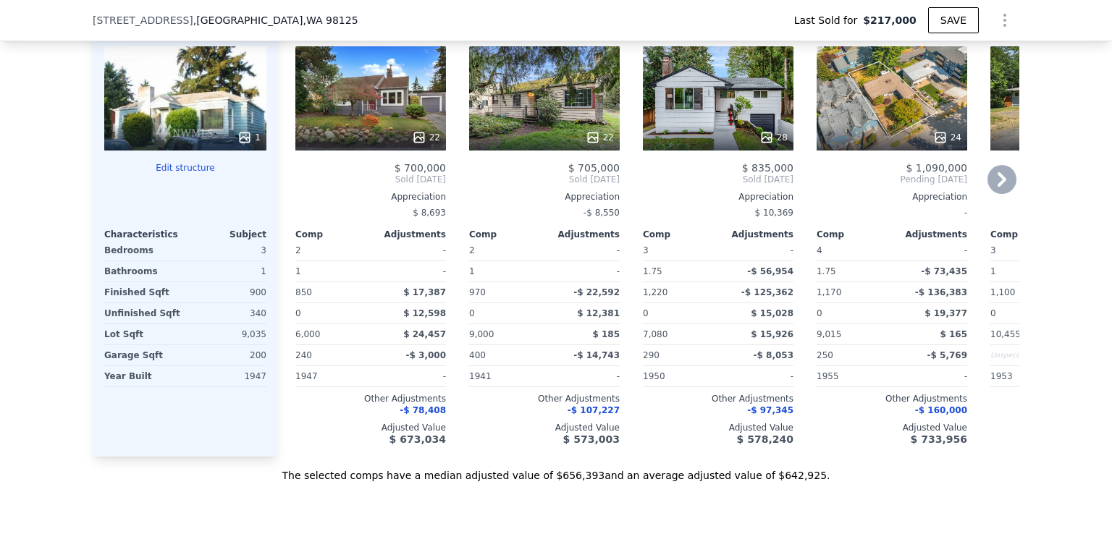
click at [997, 181] on icon at bounding box center [1002, 179] width 29 height 29
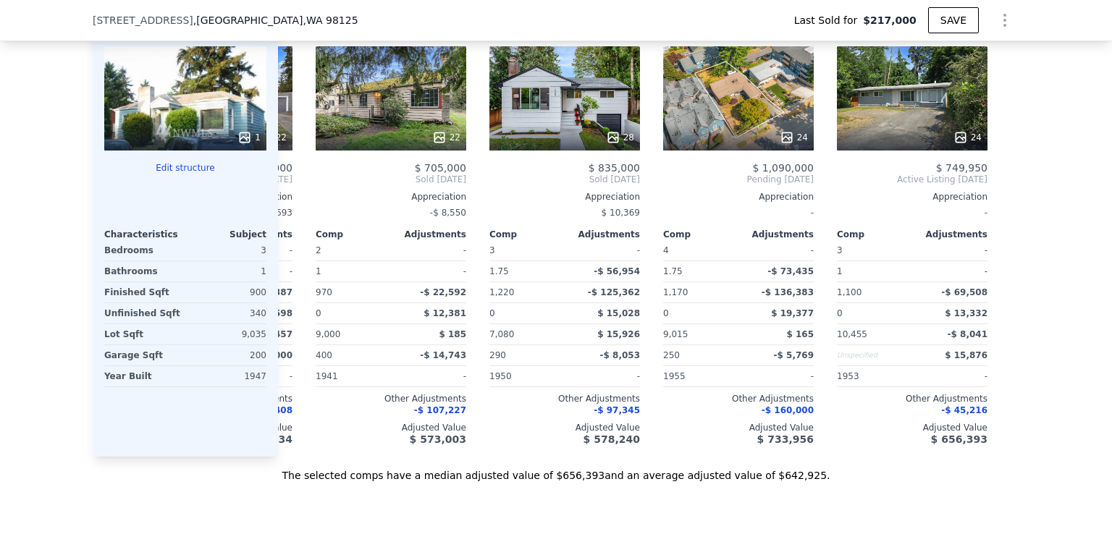
scroll to position [0, 162]
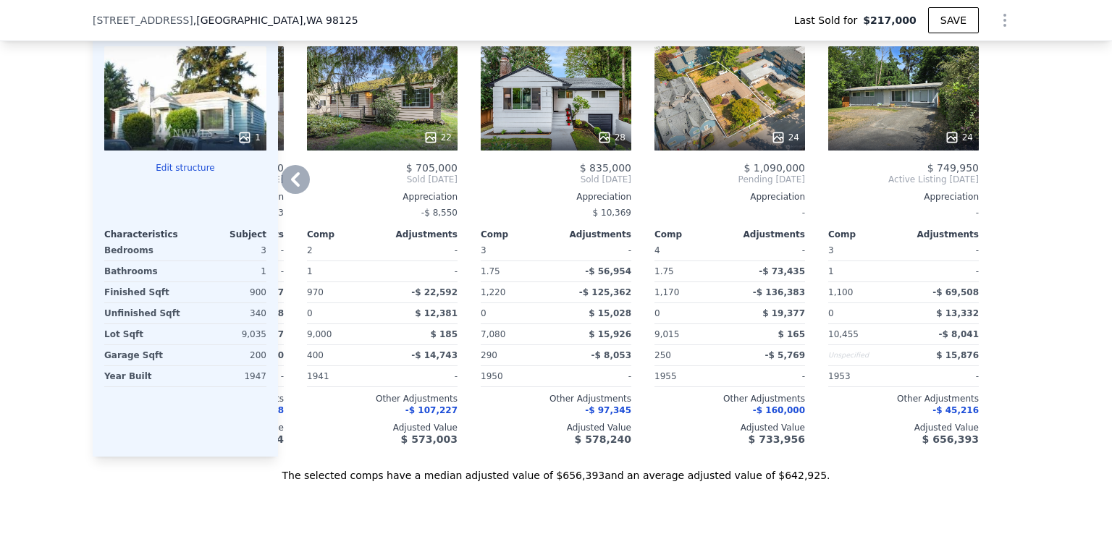
type input "$ 647,000"
type input "$ 365,696"
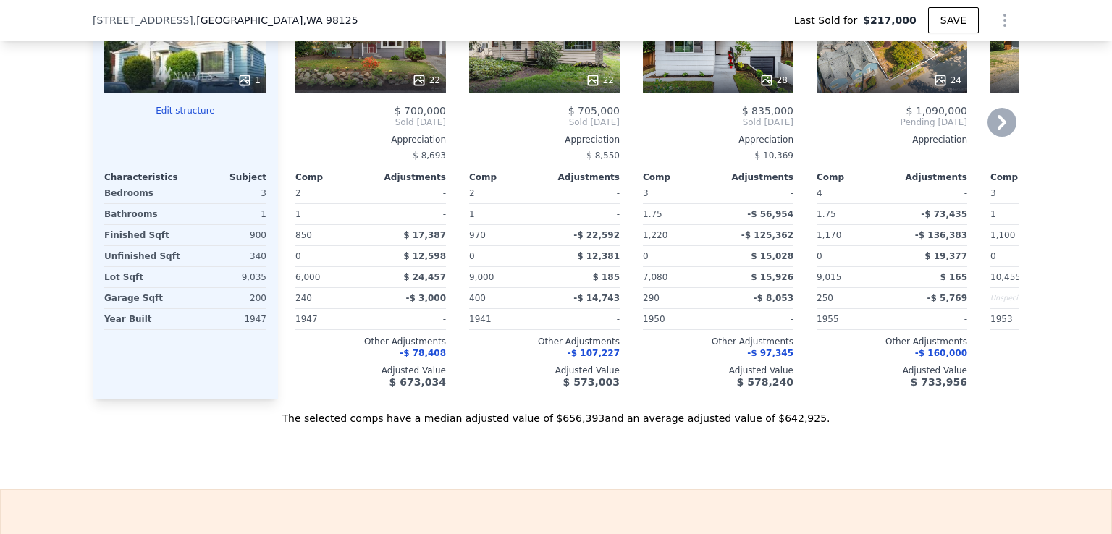
scroll to position [1805, 0]
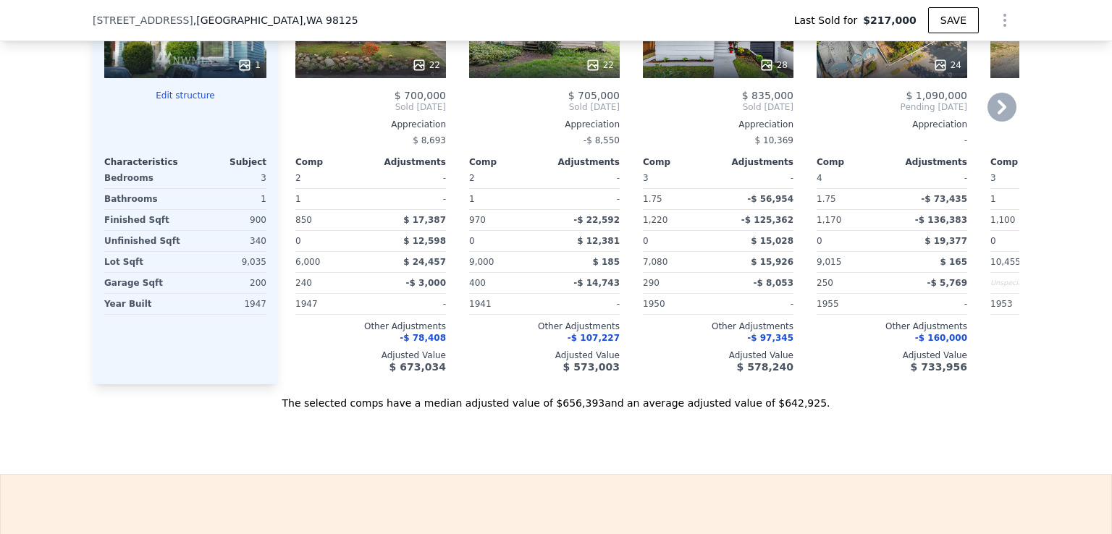
click at [1002, 117] on icon at bounding box center [1002, 107] width 29 height 29
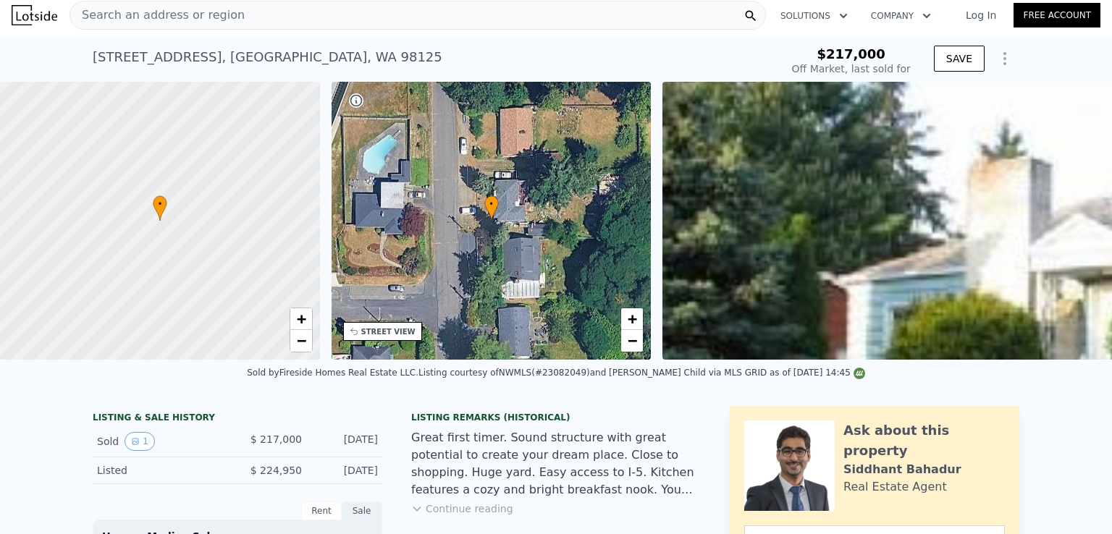
scroll to position [0, 0]
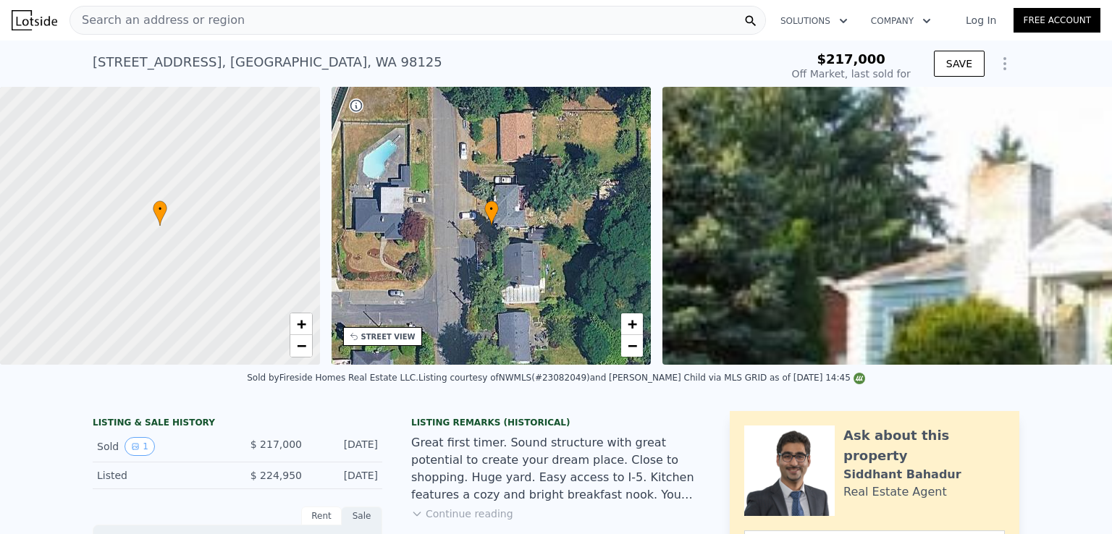
click at [253, 22] on div "Search an address or region" at bounding box center [418, 20] width 697 height 29
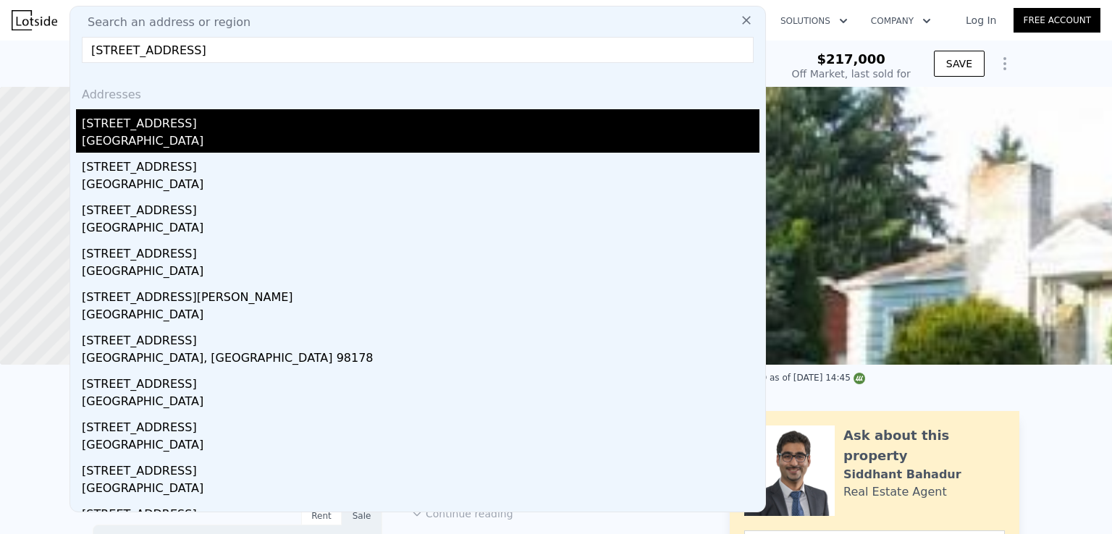
type input "11323 15th Ave Ne, Seattle WA"
click at [106, 131] on div "11323 15th Ave NE" at bounding box center [421, 120] width 678 height 23
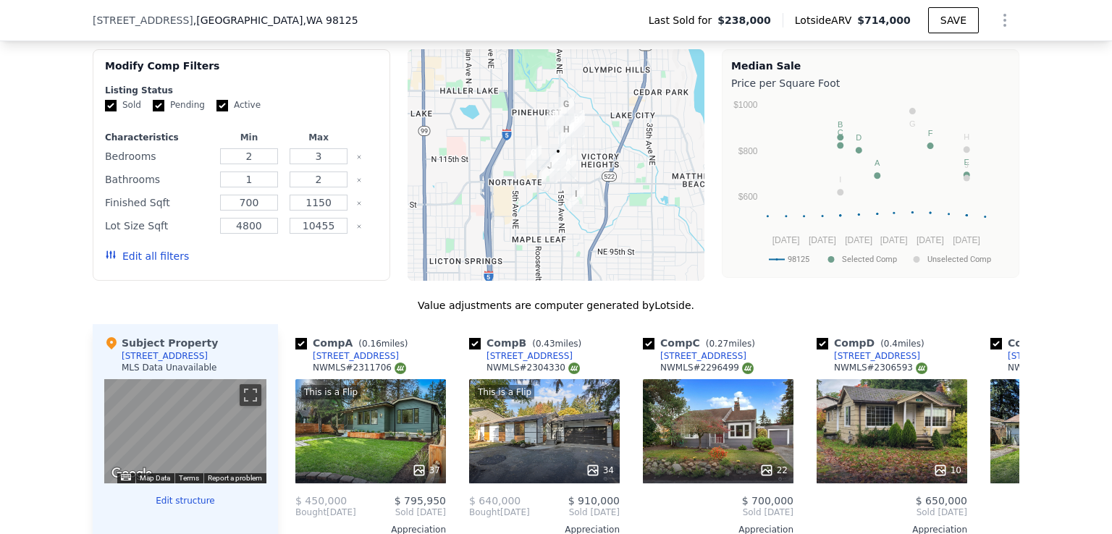
scroll to position [1454, 0]
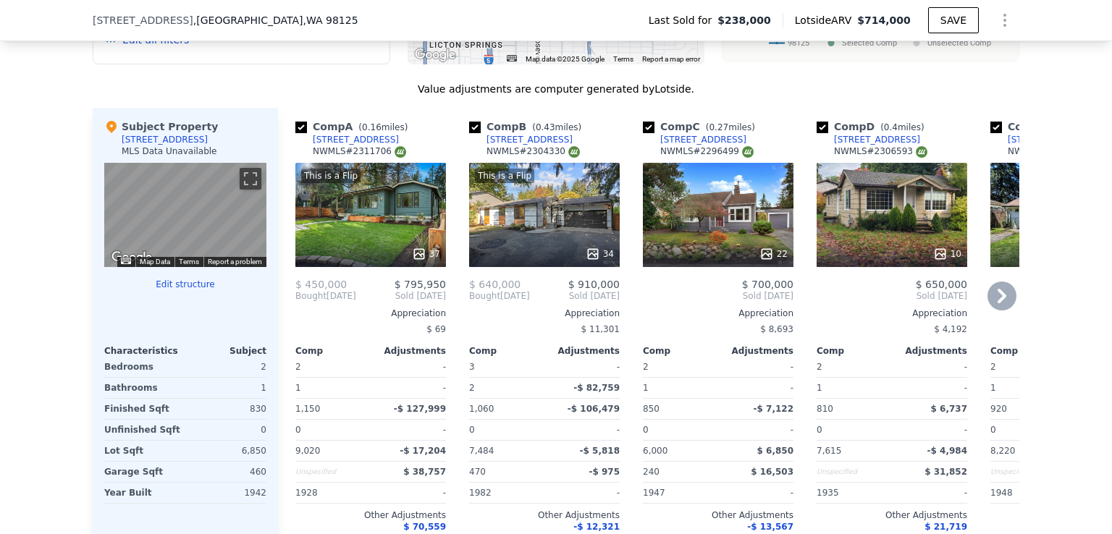
click at [469, 133] on input "checkbox" at bounding box center [475, 128] width 12 height 12
checkbox input "false"
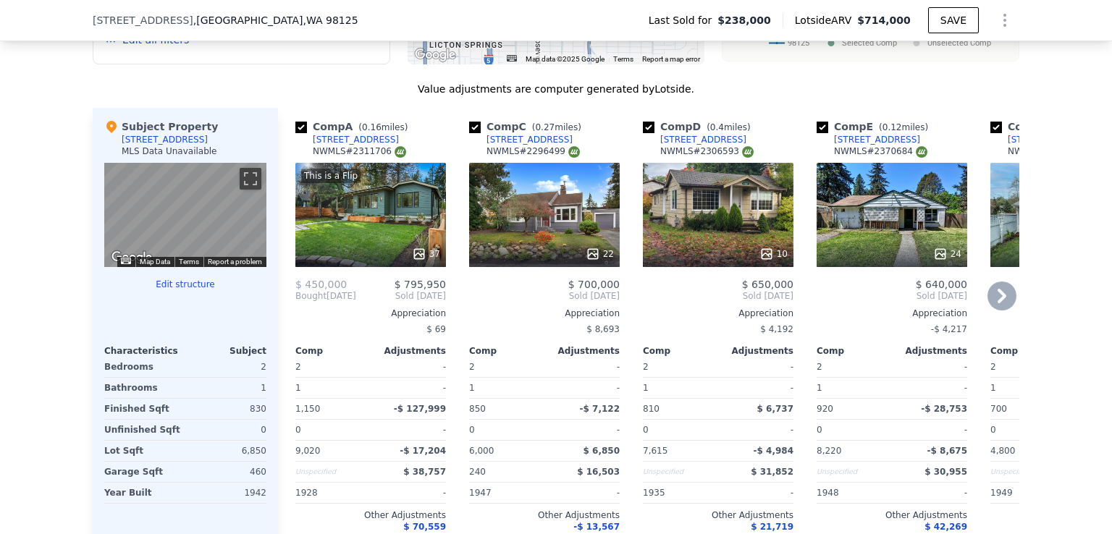
click at [1002, 308] on icon at bounding box center [1002, 296] width 29 height 29
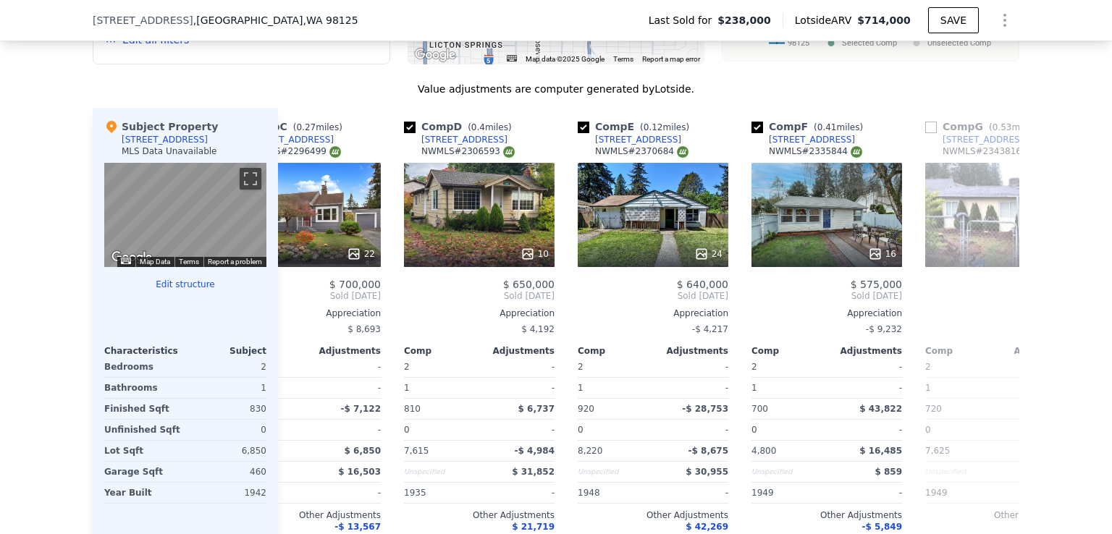
scroll to position [0, 348]
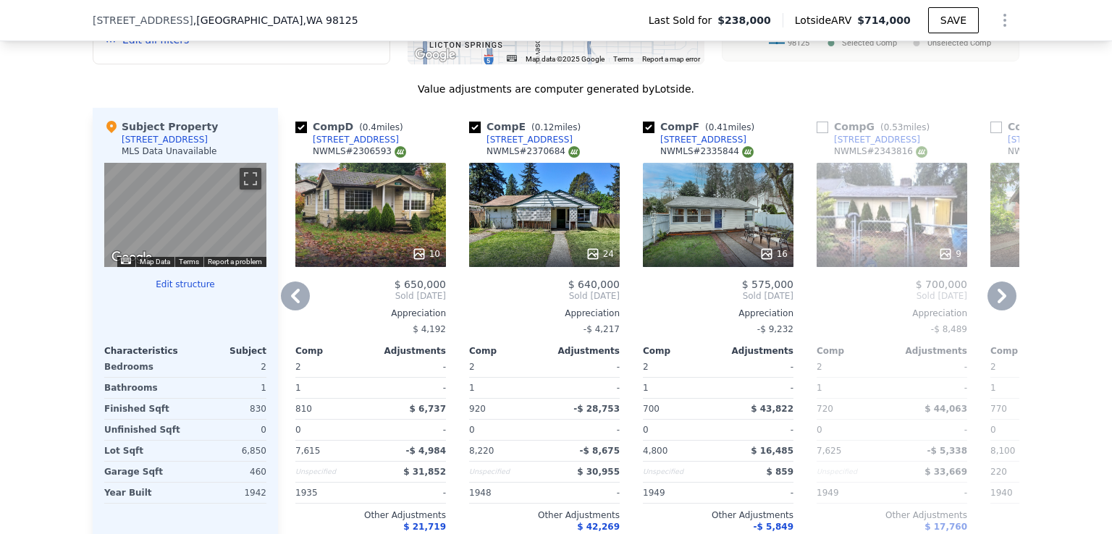
click at [291, 303] on icon at bounding box center [295, 296] width 9 height 14
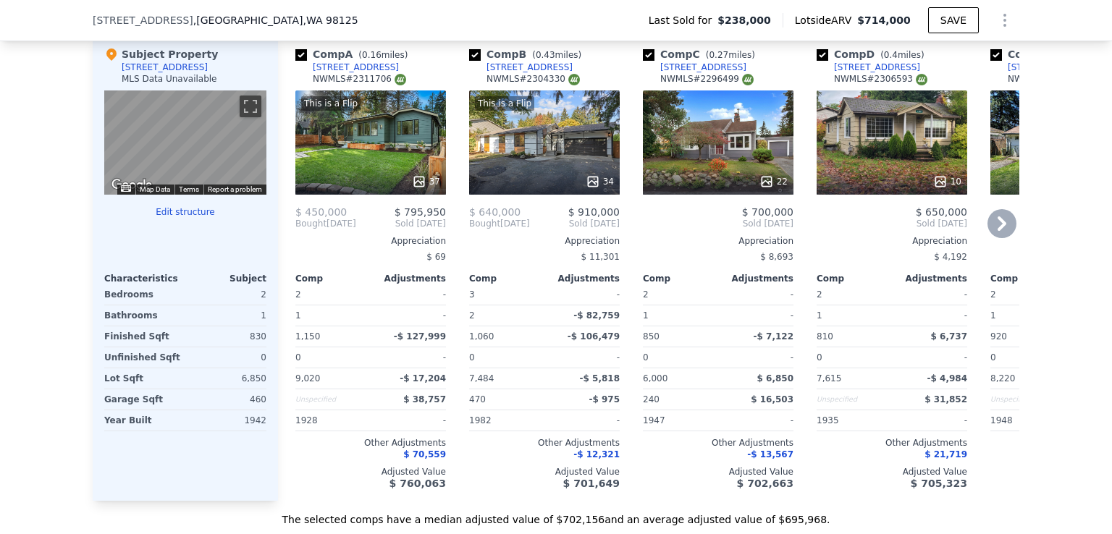
scroll to position [1454, 0]
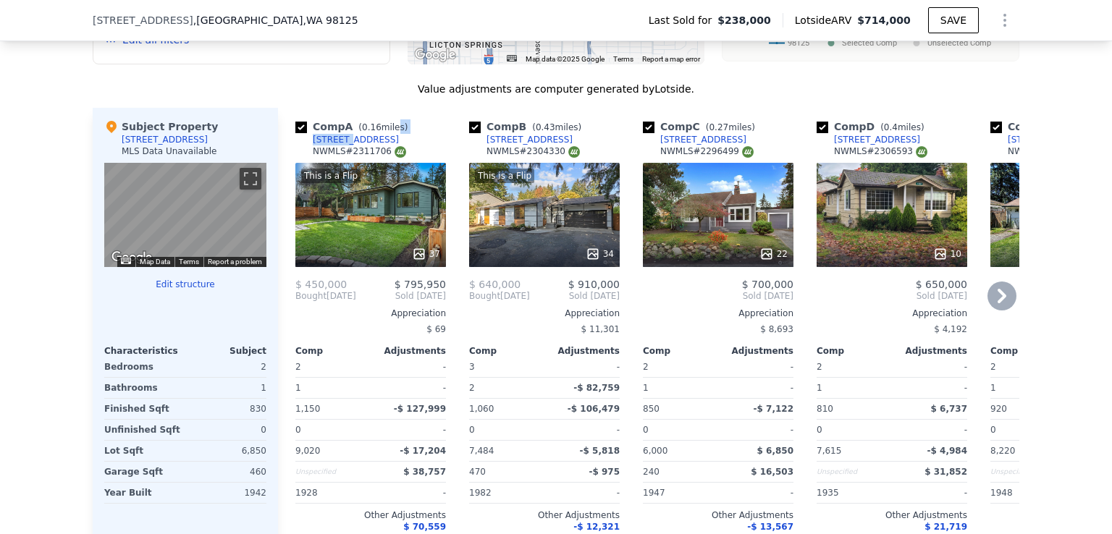
drag, startPoint x: 378, startPoint y: 144, endPoint x: 336, endPoint y: 146, distance: 42.1
click at [336, 146] on div "Comp A ( 0.16 miles) 11025 17th Ave NE NWMLS # 2311706" at bounding box center [370, 140] width 151 height 43
click at [297, 146] on link "11025 17th Ave NE" at bounding box center [347, 140] width 104 height 12
click at [421, 149] on div "Comp A ( 0.16 miles) 11025 17th Ave NE NWMLS # 2311706" at bounding box center [370, 140] width 151 height 43
drag, startPoint x: 311, startPoint y: 147, endPoint x: 280, endPoint y: 151, distance: 32.2
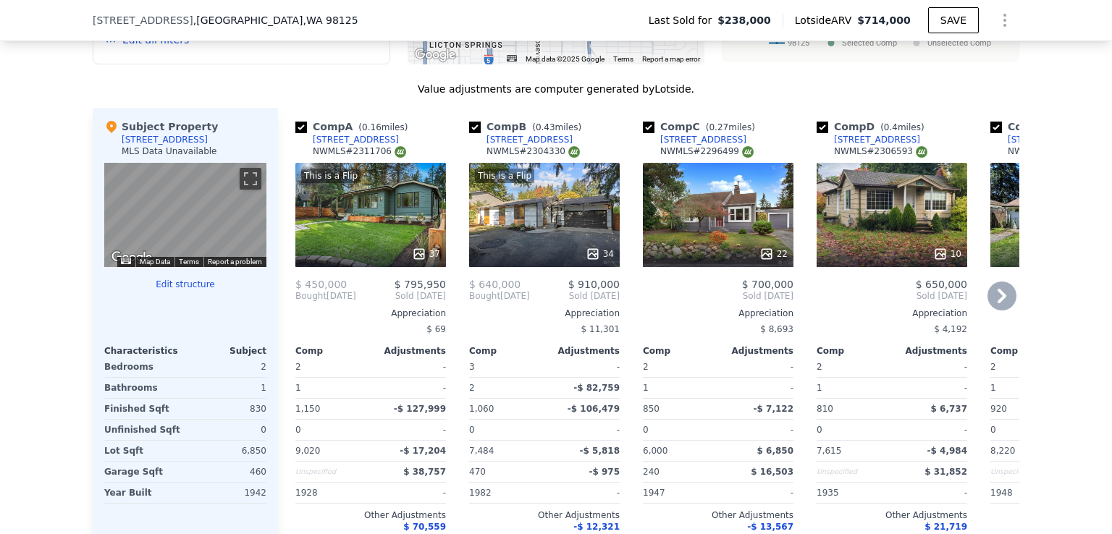
click at [280, 151] on div "Comp A ( 0.16 miles) 11025 17th Ave NE NWMLS # 2311706 This is a Flip 37 $ 450,…" at bounding box center [365, 341] width 174 height 466
drag, startPoint x: 411, startPoint y: 149, endPoint x: 374, endPoint y: 148, distance: 37.0
click at [374, 148] on div "Comp A ( 0.16 miles) 11025 17th Ave NE NWMLS # 2311706" at bounding box center [370, 140] width 151 height 43
copy div "11025 17th Ave NE"
click at [469, 133] on input "checkbox" at bounding box center [475, 128] width 12 height 12
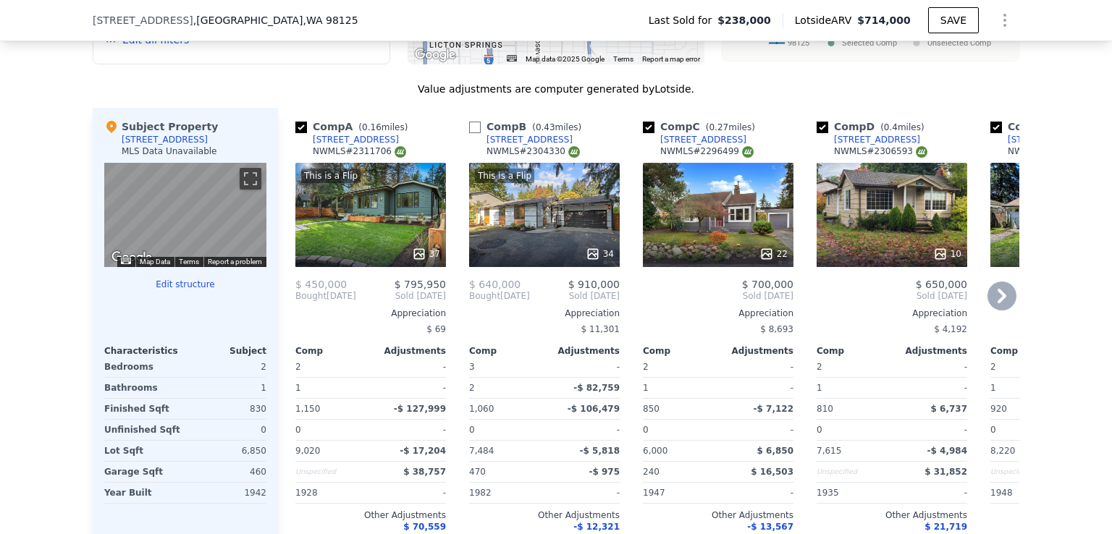
checkbox input "false"
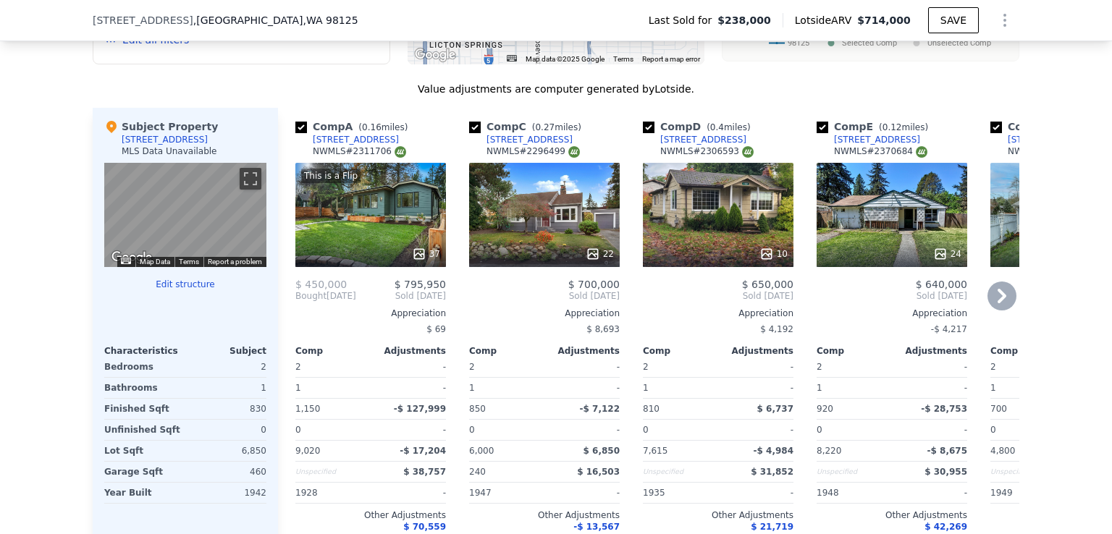
drag, startPoint x: 574, startPoint y: 148, endPoint x: 540, endPoint y: 148, distance: 34.0
click at [537, 148] on div "Comp C ( 0.27 miles) 917 NE 113th St NWMLS # 2296499" at bounding box center [544, 140] width 151 height 43
copy div "917 NE 113th St"
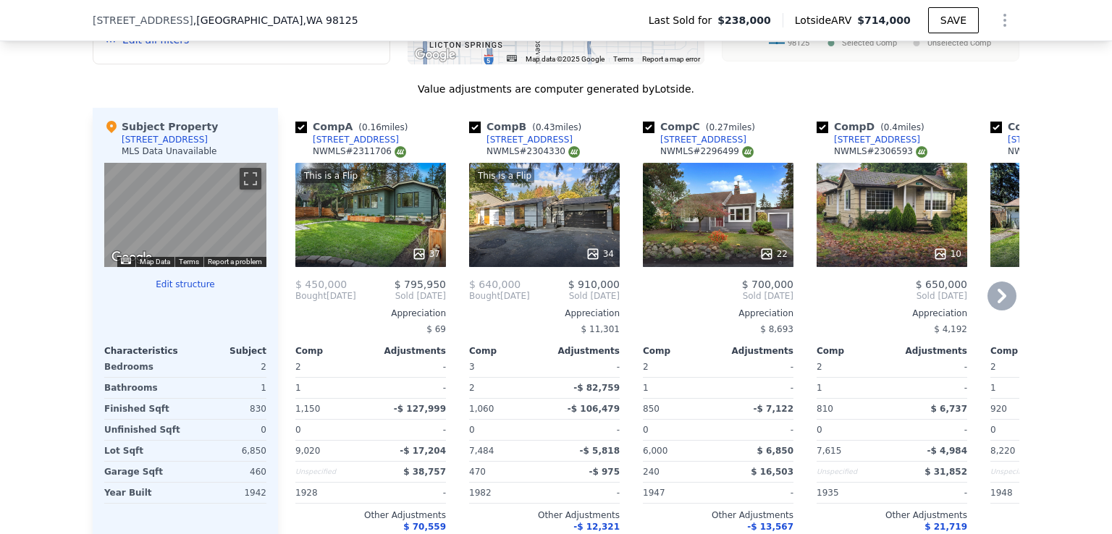
drag, startPoint x: 605, startPoint y: 148, endPoint x: 543, endPoint y: 145, distance: 62.4
click at [543, 145] on div "Comp B ( 0.43 miles) 1906 NE 120th St NWMLS # 2304330" at bounding box center [544, 140] width 151 height 43
copy div "1906 NE 120th St"
click at [469, 133] on input "checkbox" at bounding box center [475, 128] width 12 height 12
checkbox input "false"
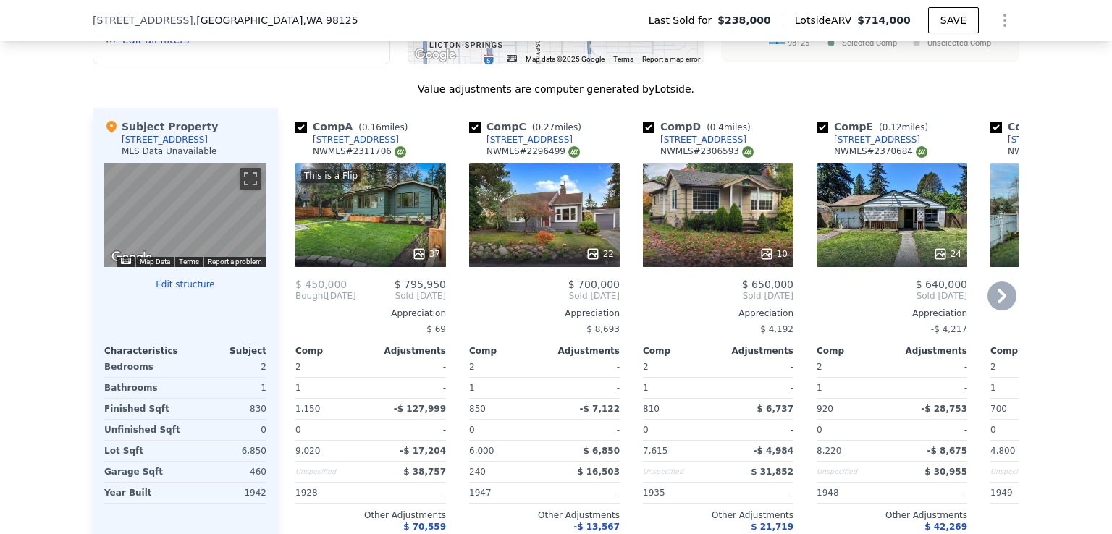
drag, startPoint x: 584, startPoint y: 143, endPoint x: 537, endPoint y: 145, distance: 47.8
click at [537, 145] on div "Comp C ( 0.27 miles) 917 NE 113th St NWMLS # 2296499" at bounding box center [544, 140] width 151 height 43
copy div "917 NE 113th St"
drag, startPoint x: 762, startPoint y: 145, endPoint x: 718, endPoint y: 146, distance: 43.5
click at [718, 146] on div "Comp D ( 0.4 miles) 1902 NE 120th St NWMLS # 2306593" at bounding box center [718, 140] width 151 height 43
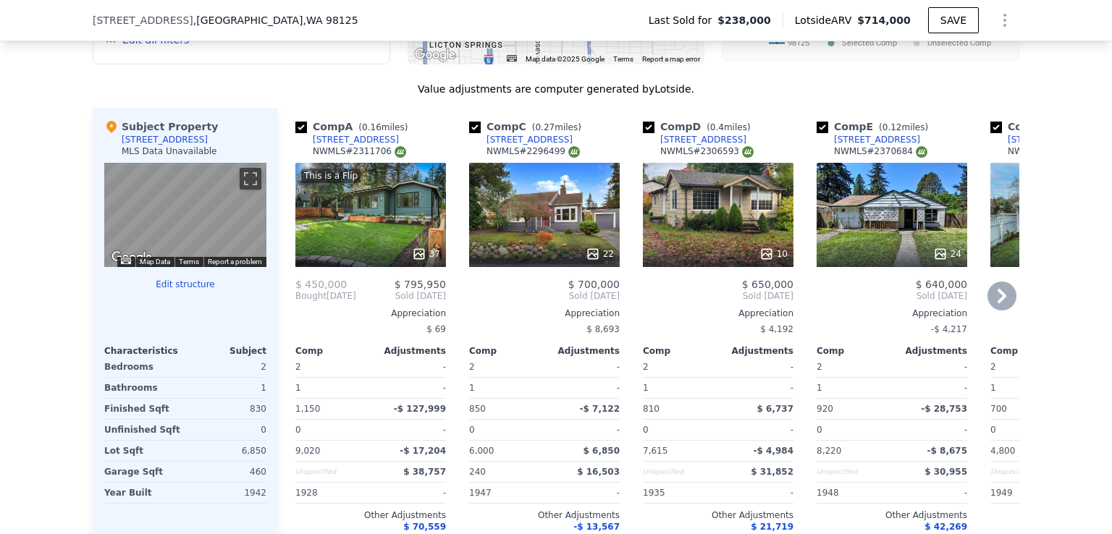
copy div "1902 NE 120th St"
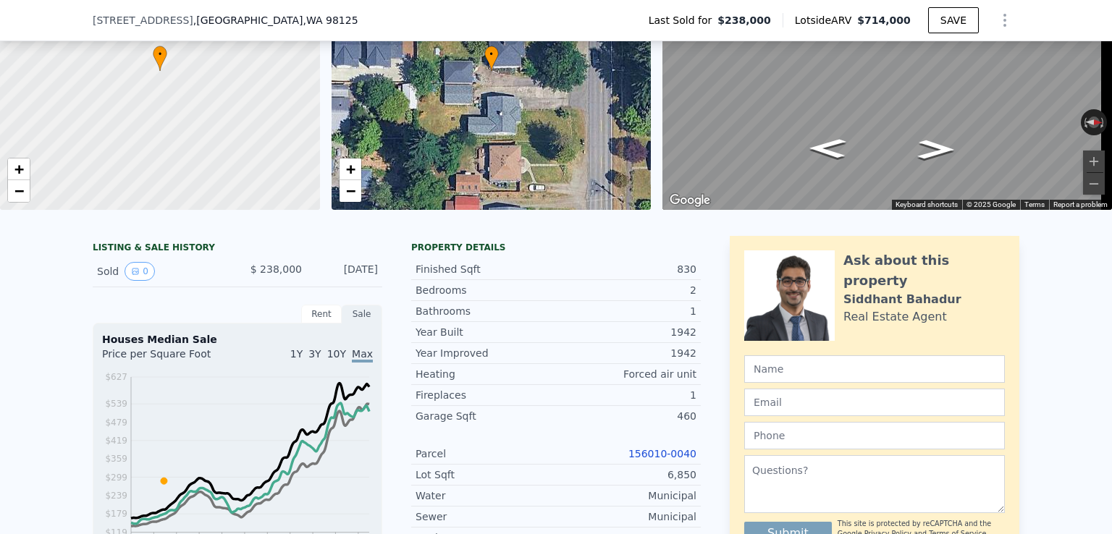
scroll to position [72, 0]
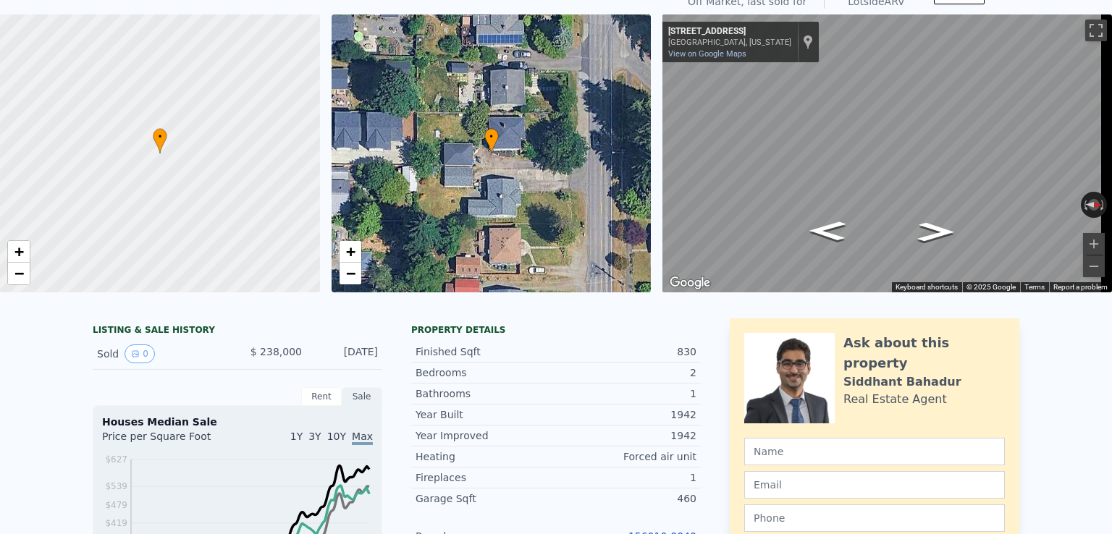
checkbox input "true"
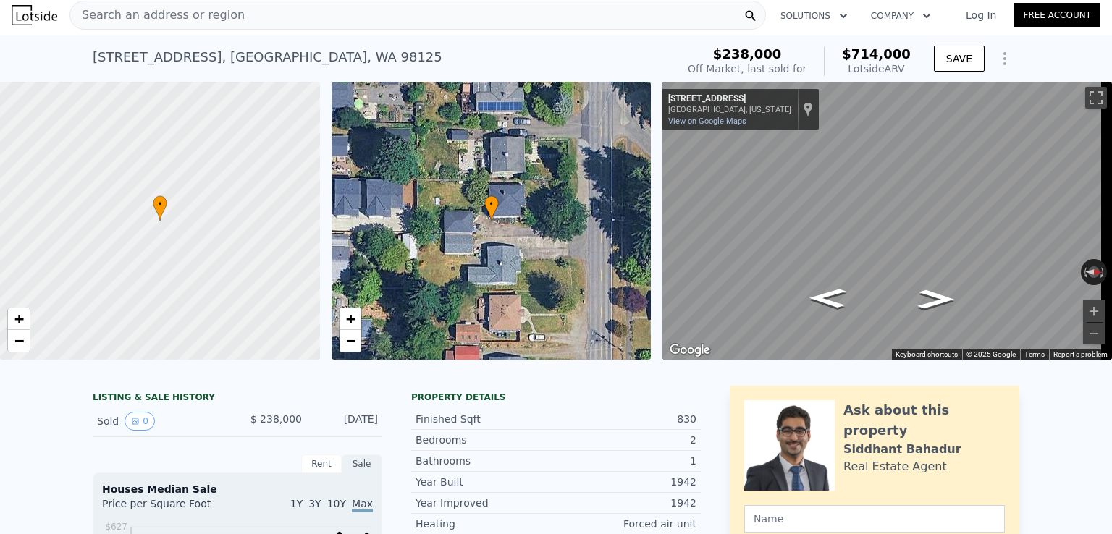
scroll to position [0, 0]
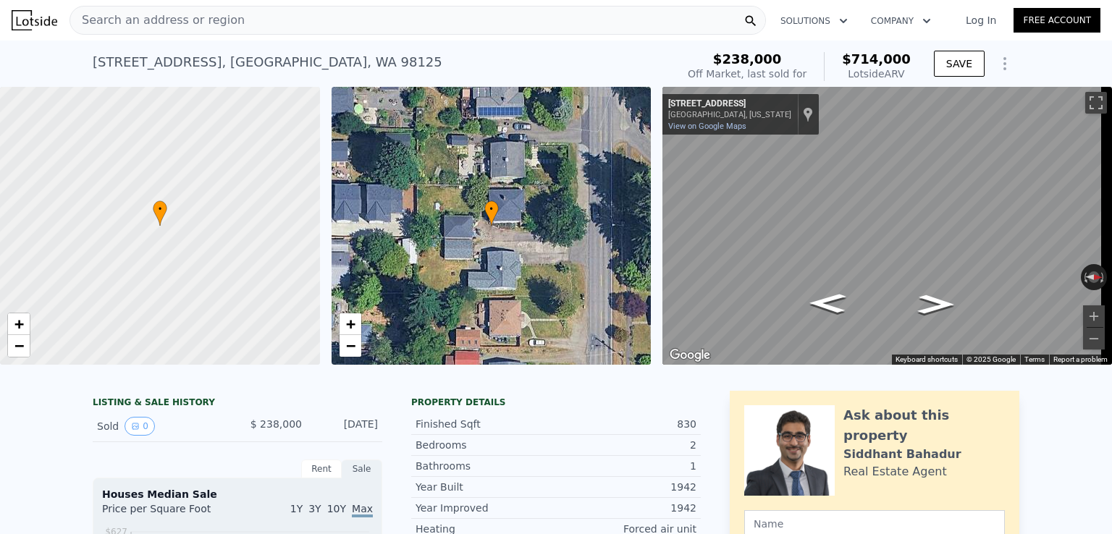
click at [81, 61] on div "11323 15th Ave NE , Seattle , WA 98125 Sold Sep 2003 for $238k (~ARV $714k ) $2…" at bounding box center [556, 64] width 1112 height 46
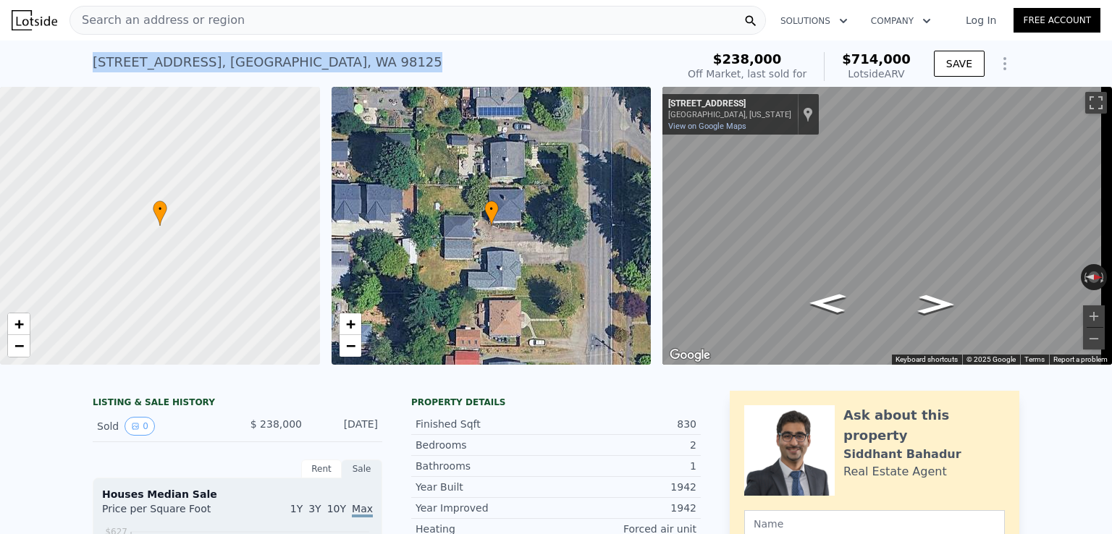
copy div "11323 15th Ave NE , Seattle , WA 98125"
